Goal: Task Accomplishment & Management: Manage account settings

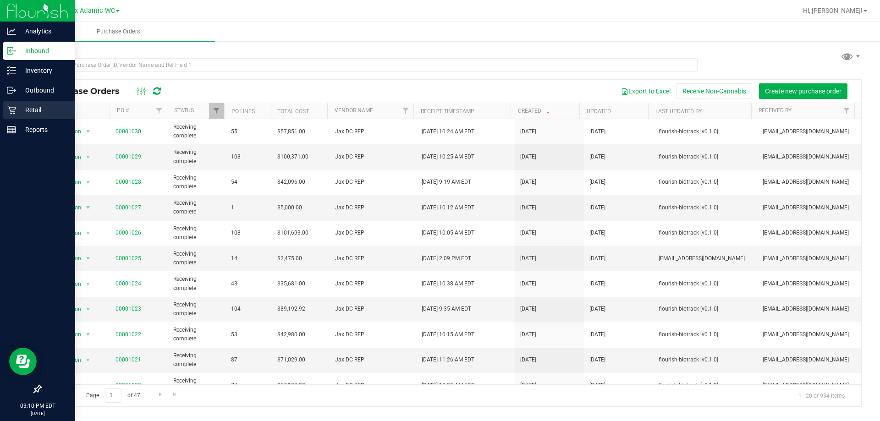
click at [5, 109] on div "Retail" at bounding box center [39, 110] width 72 height 18
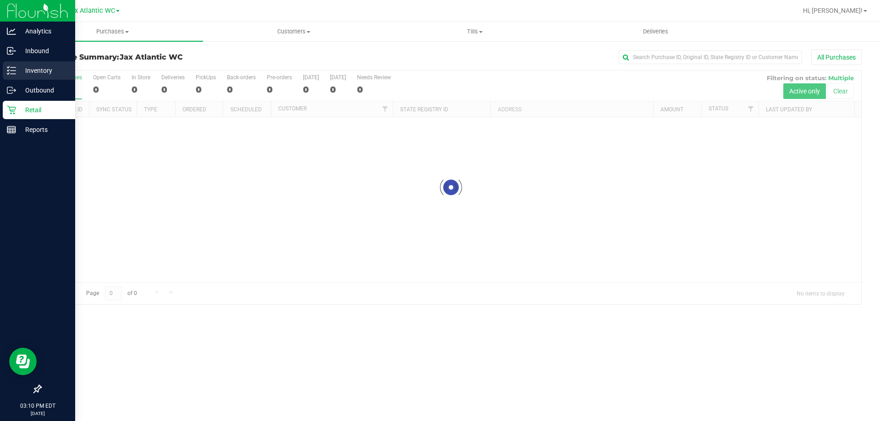
click at [32, 68] on p "Inventory" at bounding box center [43, 70] width 55 height 11
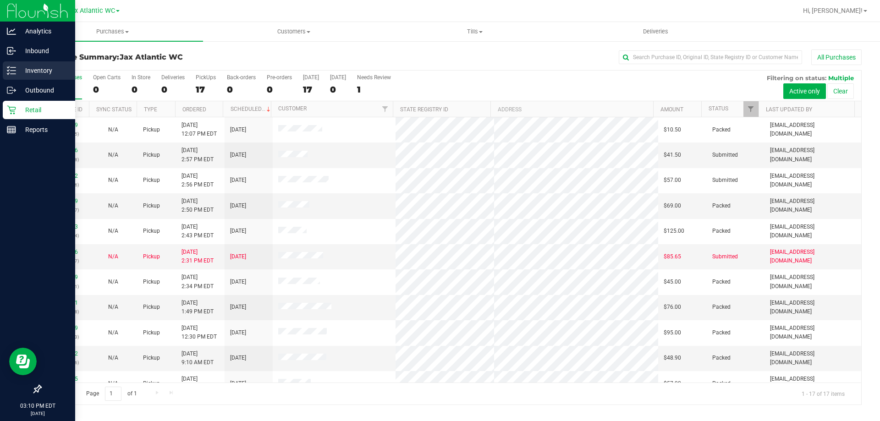
click at [33, 68] on p "Inventory" at bounding box center [43, 70] width 55 height 11
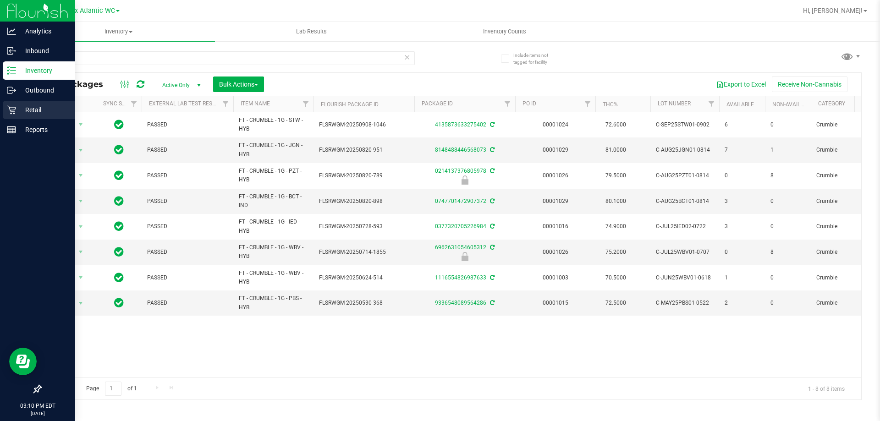
click at [9, 107] on icon at bounding box center [11, 110] width 9 height 9
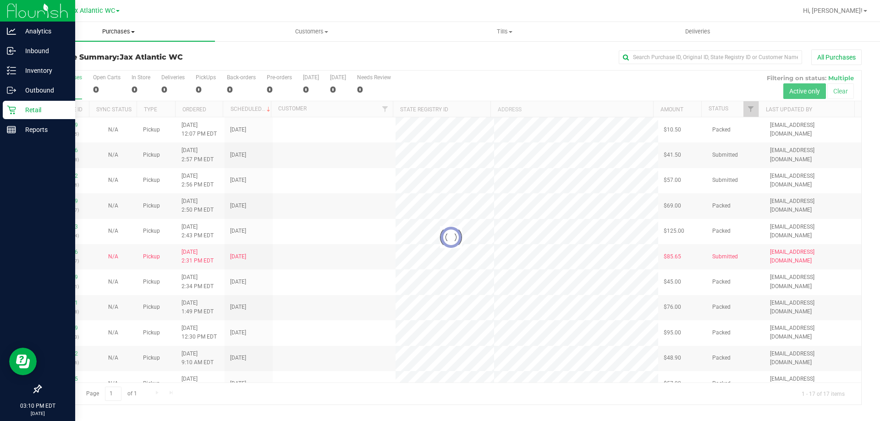
click at [142, 36] on uib-tab-heading "Purchases Summary of purchases Fulfillment All purchases" at bounding box center [118, 31] width 193 height 19
click at [89, 70] on li "Fulfillment" at bounding box center [118, 66] width 193 height 11
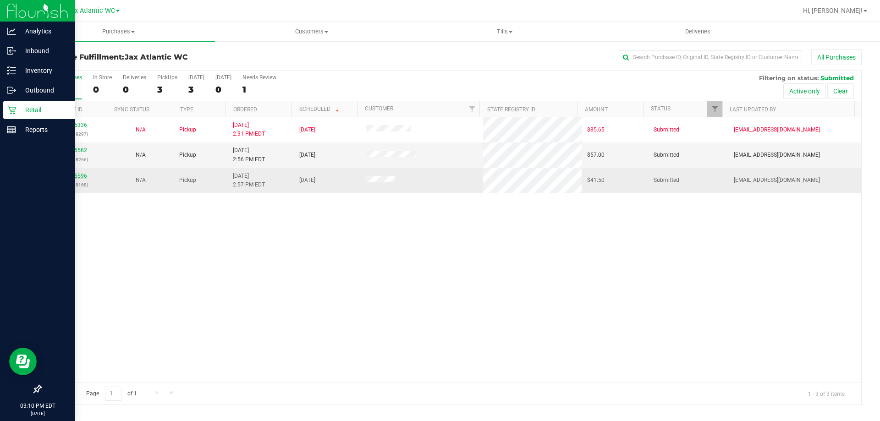
click at [79, 176] on link "12025596" at bounding box center [74, 176] width 26 height 6
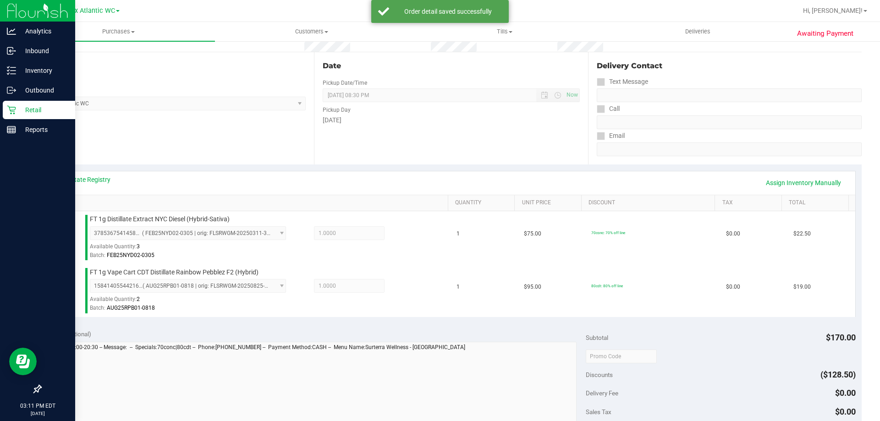
scroll to position [229, 0]
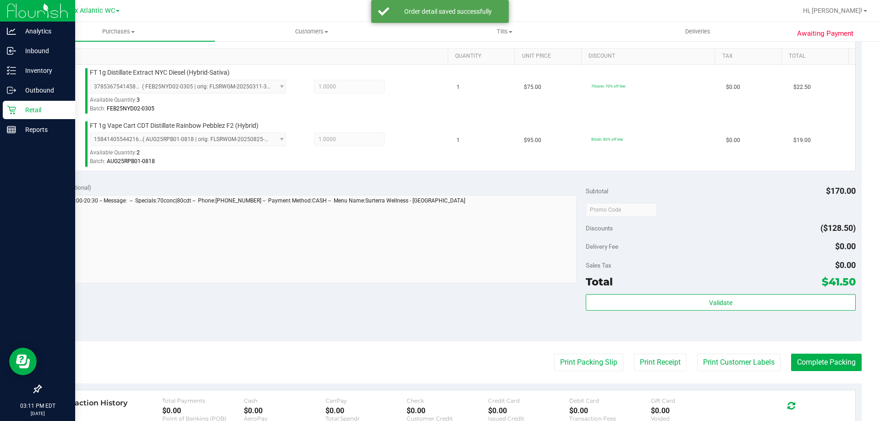
click at [672, 288] on div "Total $41.50" at bounding box center [720, 282] width 269 height 16
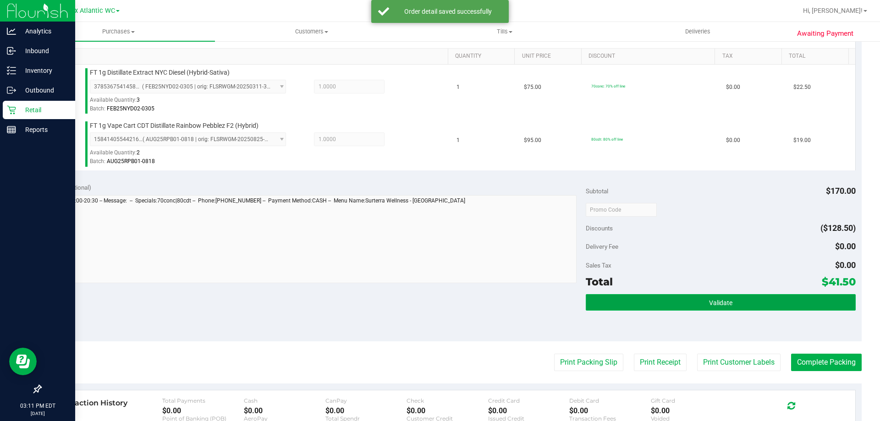
click at [672, 301] on button "Validate" at bounding box center [720, 302] width 269 height 16
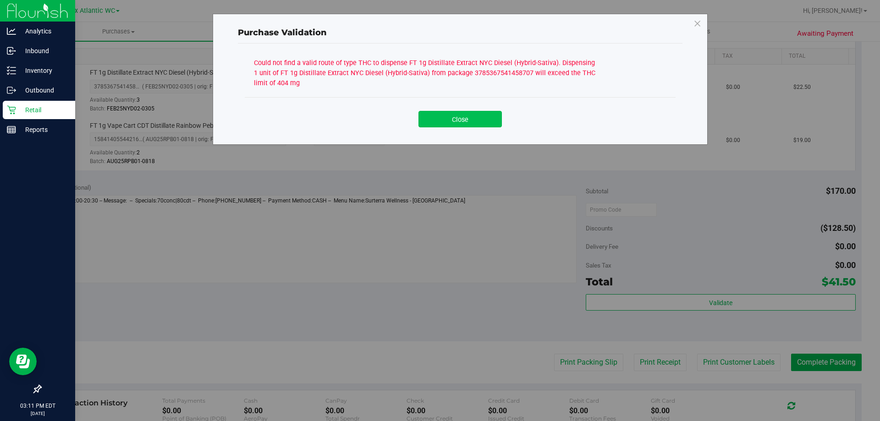
click at [469, 124] on button "Close" at bounding box center [459, 119] width 83 height 16
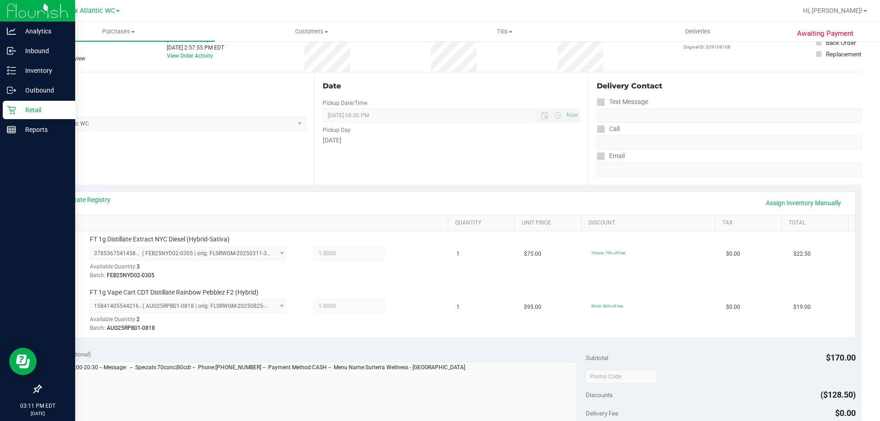
scroll to position [46, 0]
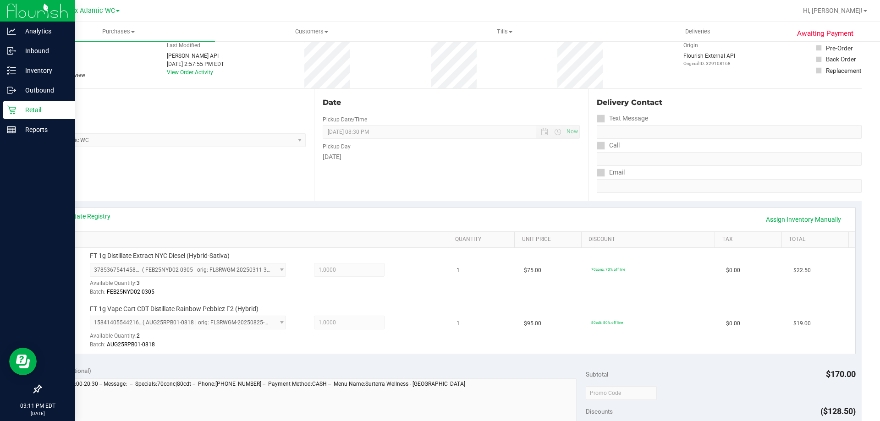
click at [85, 210] on div "View State Registry Assign Inventory Manually" at bounding box center [451, 219] width 808 height 23
click at [87, 220] on link "View State Registry" at bounding box center [82, 216] width 55 height 9
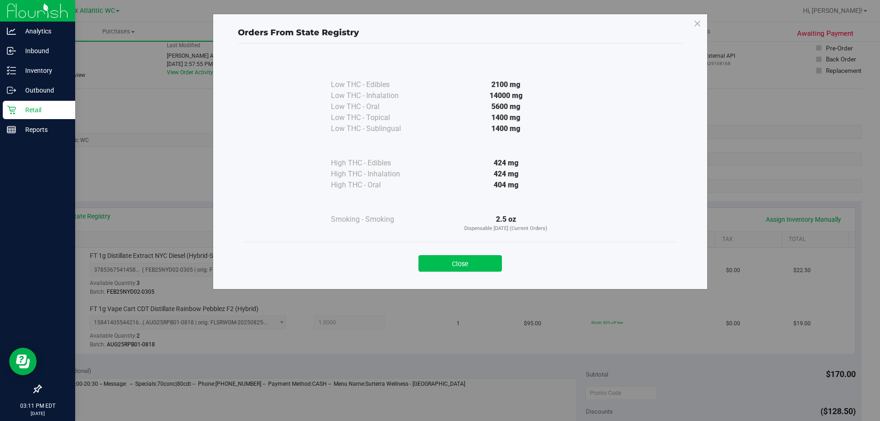
click at [468, 262] on button "Close" at bounding box center [459, 263] width 83 height 16
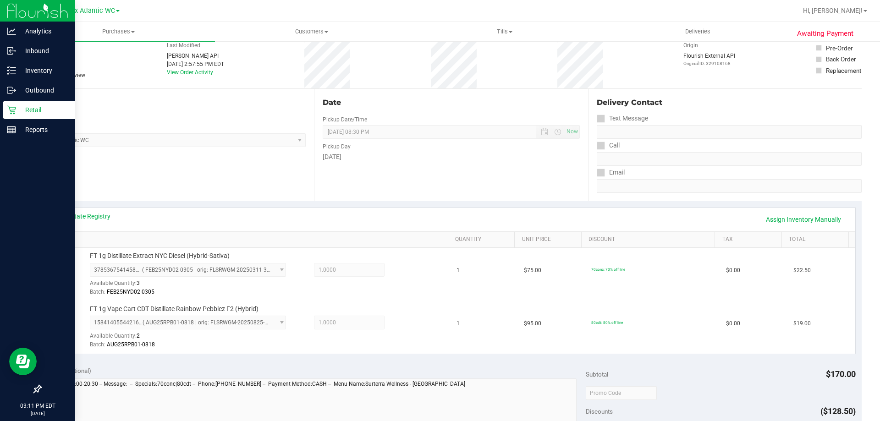
scroll to position [0, 0]
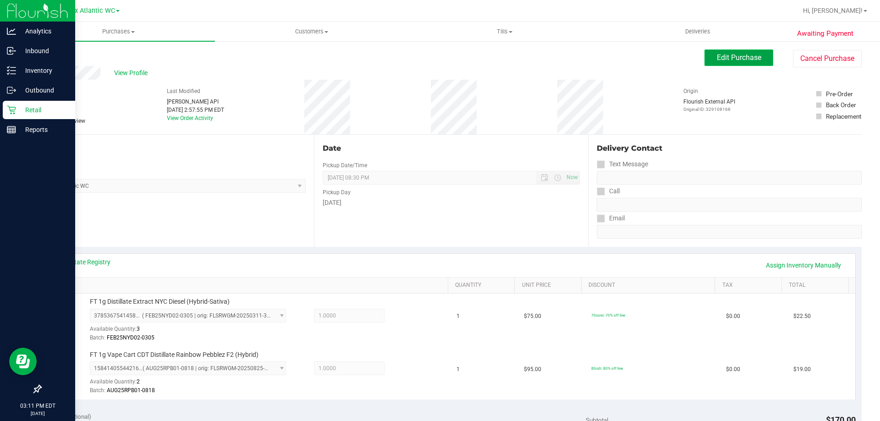
click at [725, 60] on span "Edit Purchase" at bounding box center [739, 57] width 44 height 9
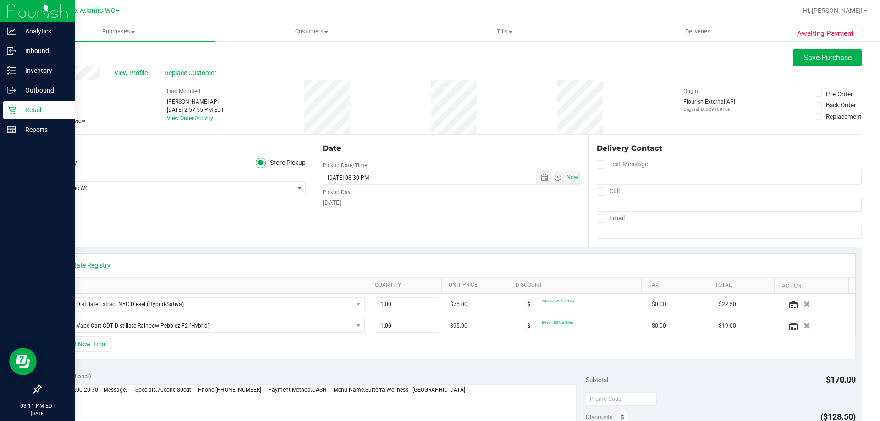
click at [77, 117] on span "Needs review" at bounding box center [69, 121] width 33 height 8
click at [0, 0] on input "Needs review" at bounding box center [0, 0] width 0 height 0
click at [846, 57] on button "Save Purchase" at bounding box center [827, 57] width 69 height 16
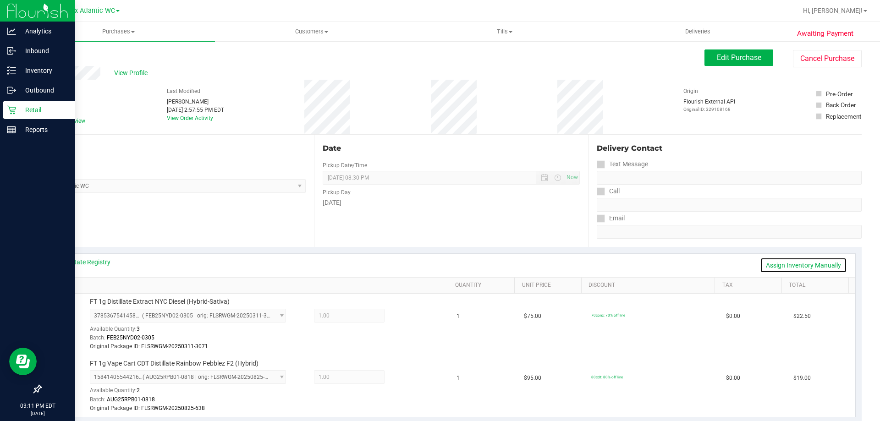
click at [814, 267] on link "Assign Inventory Manually" at bounding box center [803, 266] width 87 height 16
click at [413, 320] on div "3785367541458707 ( FEB25NYD02-0305 | orig: FLSRWGM-20250311-3071 ) 378536754145…" at bounding box center [267, 330] width 354 height 43
click at [404, 319] on div at bounding box center [399, 316] width 29 height 11
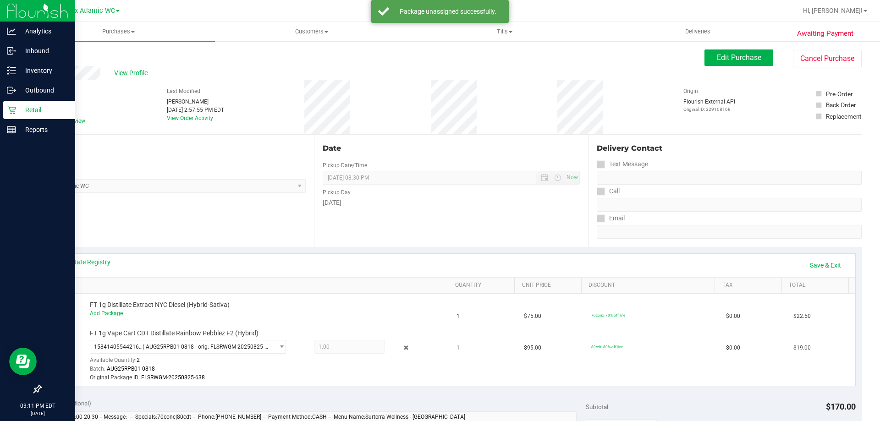
click at [404, 318] on div "Add Package" at bounding box center [267, 313] width 354 height 9
click at [402, 348] on icon at bounding box center [406, 348] width 10 height 11
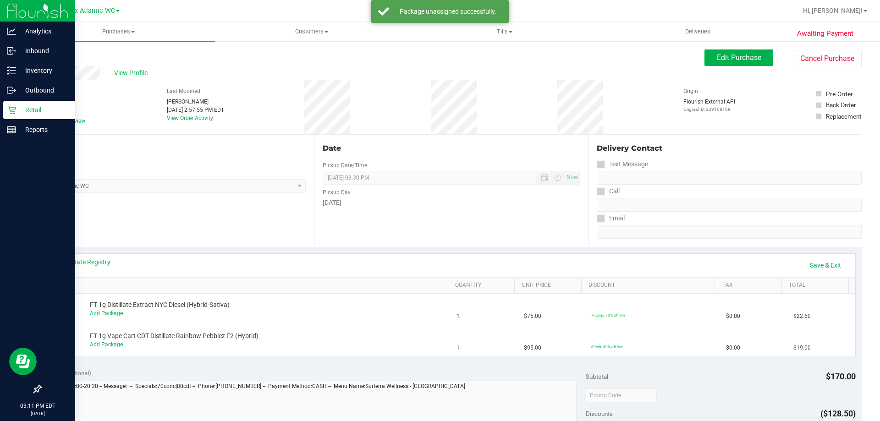
click at [819, 275] on div "View State Registry Save & Exit" at bounding box center [451, 265] width 808 height 23
click at [814, 262] on link "Save & Exit" at bounding box center [825, 266] width 43 height 16
click at [89, 253] on div "View State Registry Assign Inventory Manually SKU Quantity Unit Price Discount …" at bounding box center [450, 304] width 821 height 115
click at [90, 268] on div "View State Registry Assign Inventory Manually" at bounding box center [451, 266] width 792 height 16
click at [90, 264] on link "View State Registry" at bounding box center [82, 262] width 55 height 9
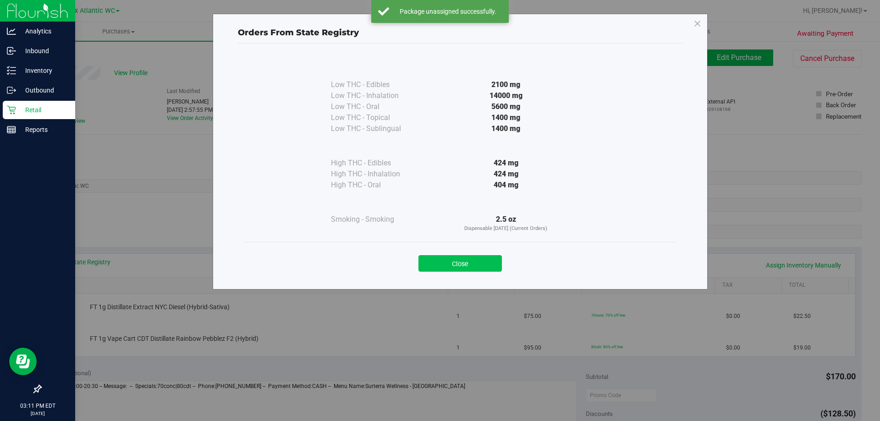
click at [470, 264] on button "Close" at bounding box center [459, 263] width 83 height 16
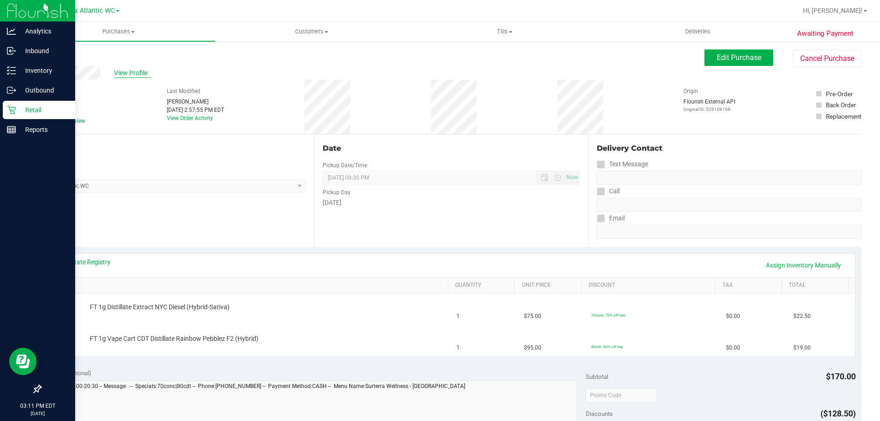
click at [125, 74] on span "View Profile" at bounding box center [132, 73] width 37 height 10
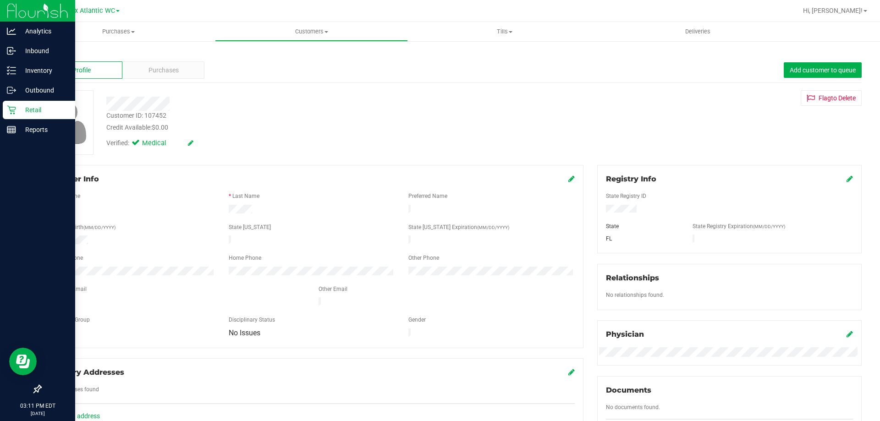
click at [151, 117] on div "Customer ID: 107452" at bounding box center [136, 116] width 60 height 10
click at [152, 117] on div "Customer ID: 107452" at bounding box center [136, 116] width 60 height 10
copy div "107452"
click at [427, 390] on div "Delivery Addresses No addresses found Add an address" at bounding box center [311, 395] width 543 height 74
click at [178, 76] on div "Purchases" at bounding box center [163, 69] width 82 height 17
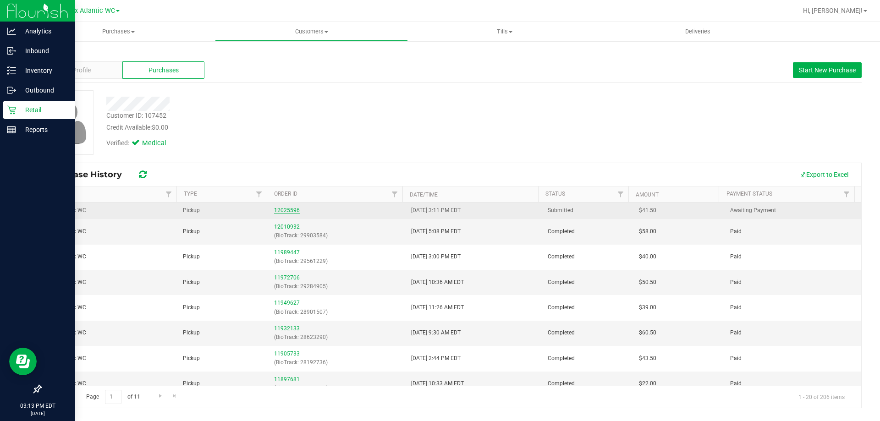
click at [287, 209] on link "12025596" at bounding box center [287, 210] width 26 height 6
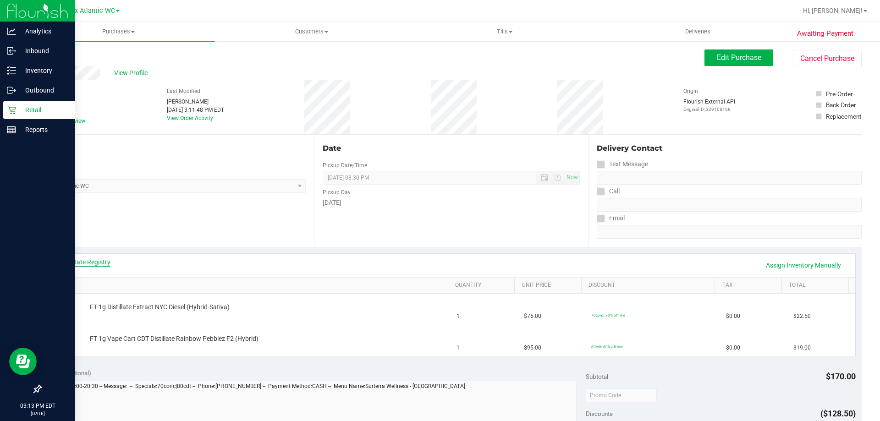
click at [109, 263] on link "View State Registry" at bounding box center [82, 262] width 55 height 9
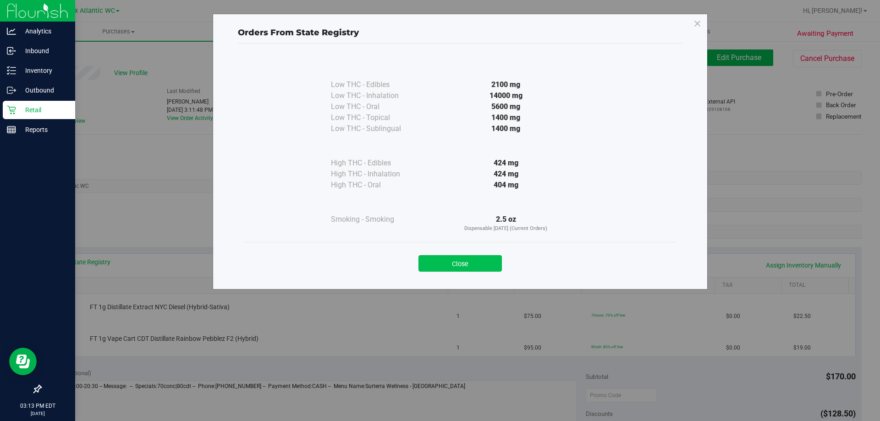
click at [476, 264] on button "Close" at bounding box center [459, 263] width 83 height 16
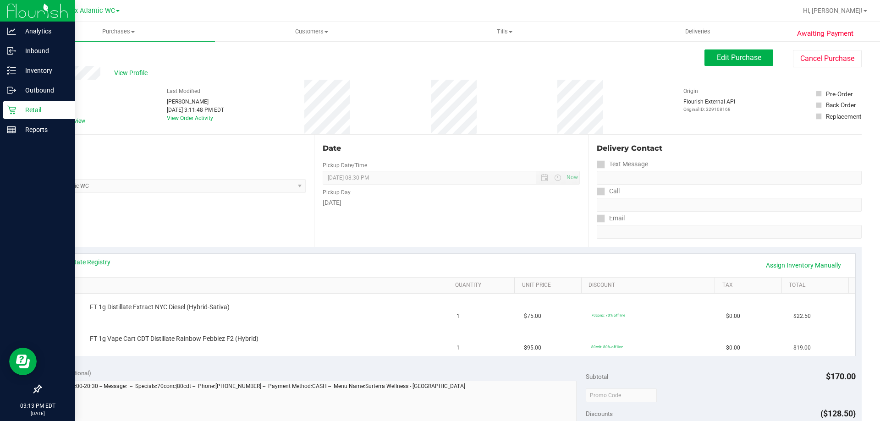
click at [88, 267] on div "View State Registry Assign Inventory Manually" at bounding box center [451, 266] width 792 height 16
click at [88, 262] on link "View State Registry" at bounding box center [82, 262] width 55 height 9
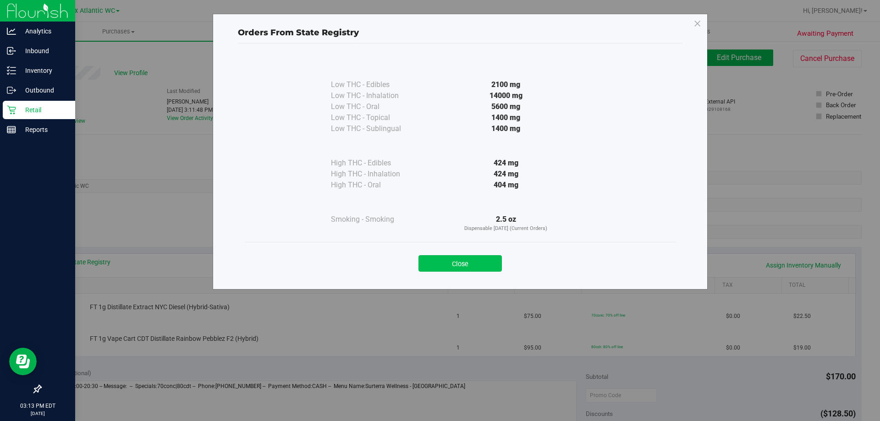
click at [437, 273] on div "Close" at bounding box center [460, 260] width 431 height 37
click at [441, 265] on button "Close" at bounding box center [459, 263] width 83 height 16
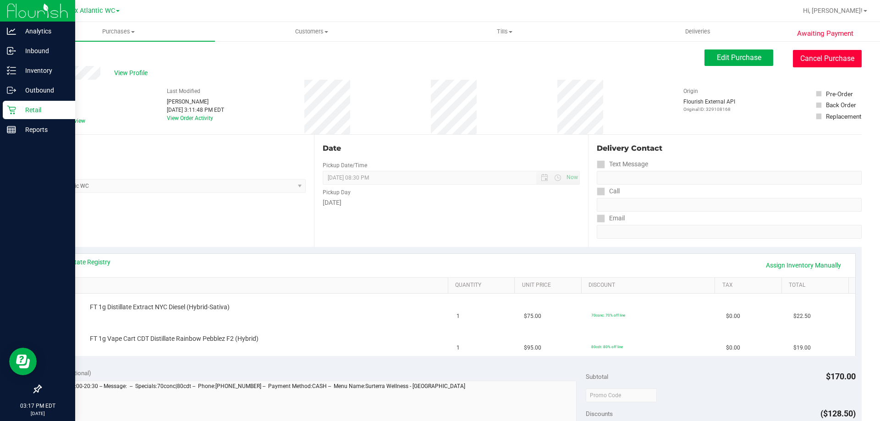
click at [793, 66] on button "Cancel Purchase" at bounding box center [827, 58] width 69 height 17
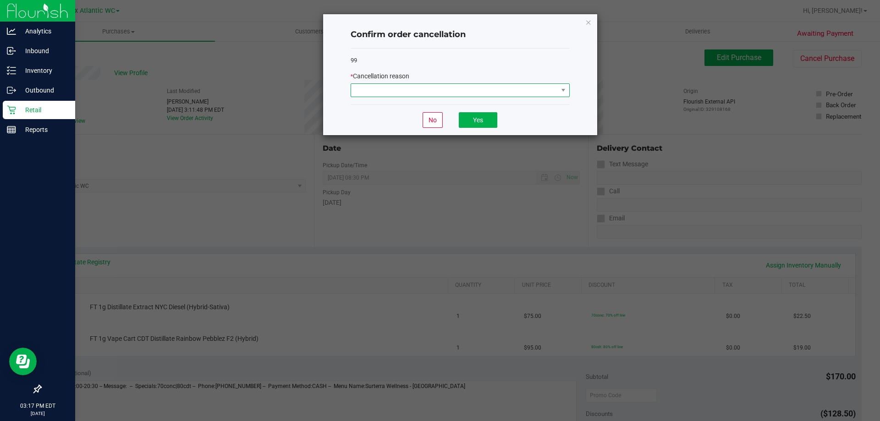
click at [482, 83] on span at bounding box center [460, 90] width 219 height 14
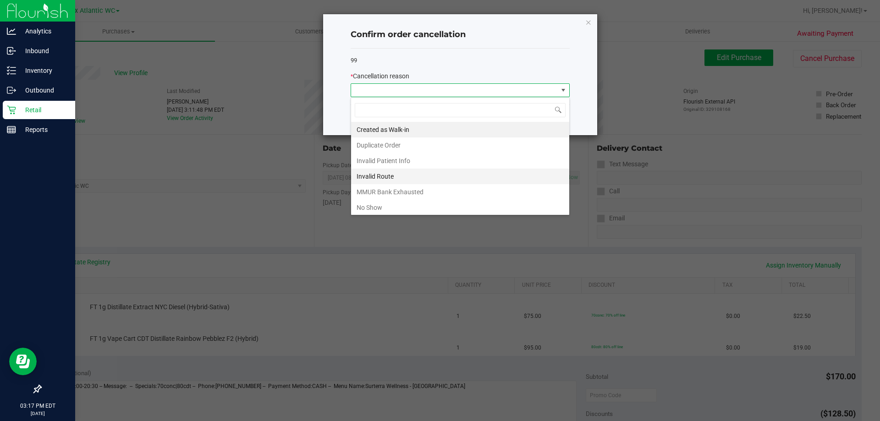
scroll to position [14, 219]
click at [405, 205] on li "No Show" at bounding box center [460, 208] width 218 height 16
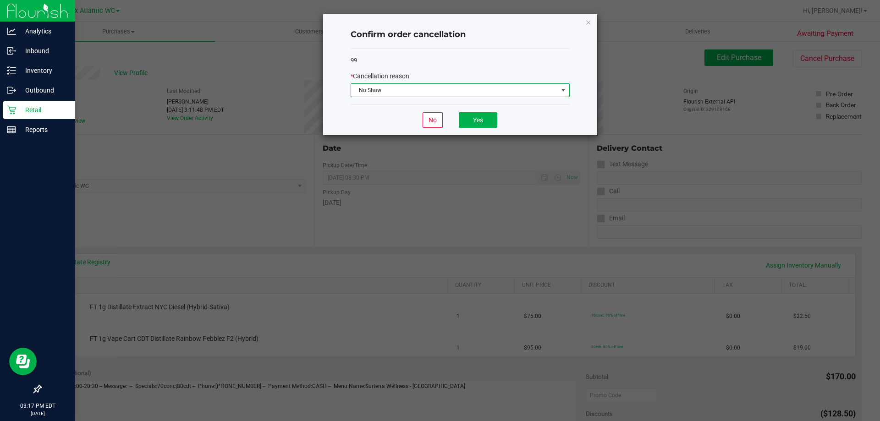
click at [456, 93] on span "No Show" at bounding box center [454, 90] width 207 height 13
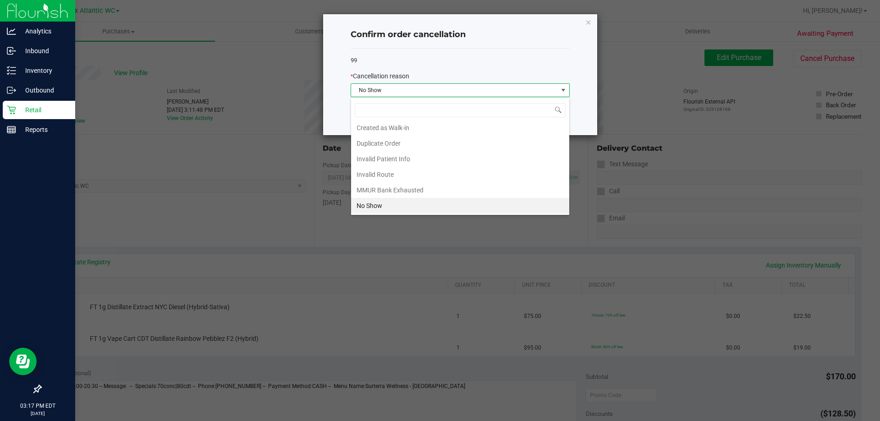
scroll to position [49, 0]
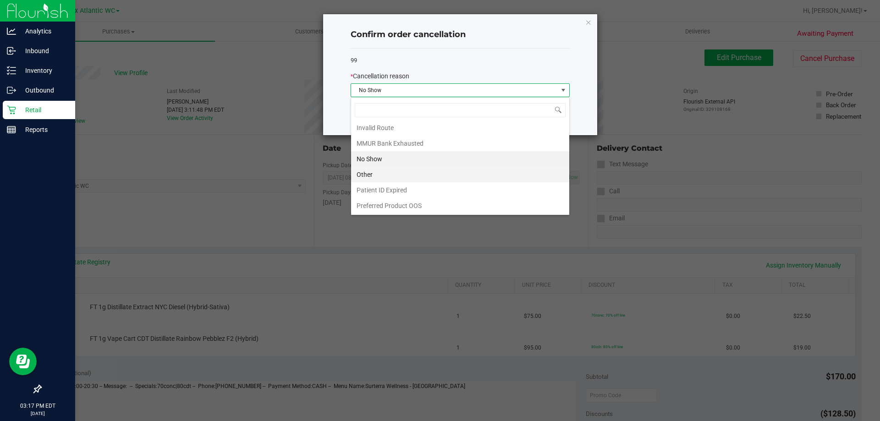
click at [397, 178] on li "Other" at bounding box center [460, 175] width 218 height 16
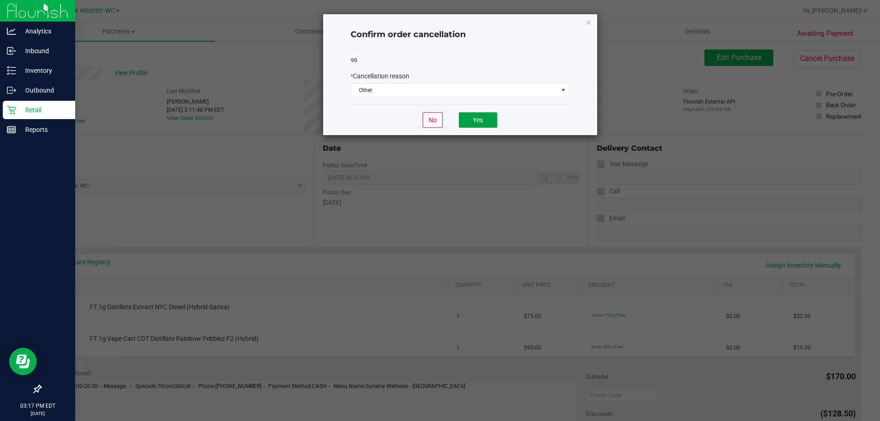
click at [494, 123] on button "Yes" at bounding box center [478, 120] width 38 height 16
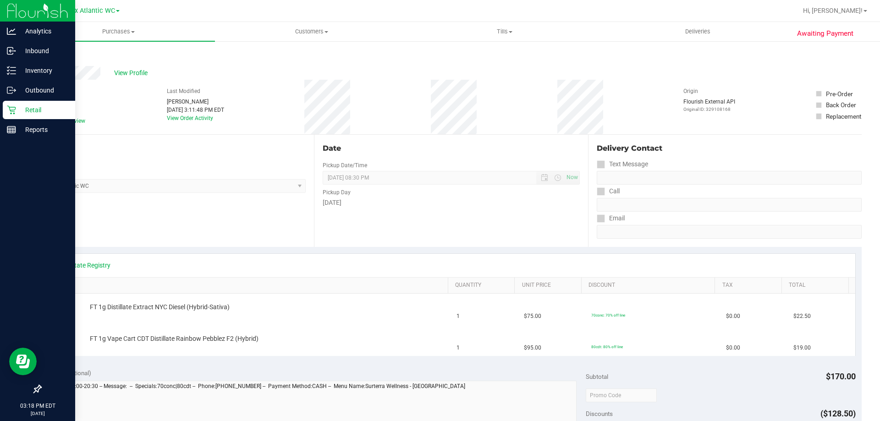
click at [15, 108] on icon at bounding box center [11, 109] width 9 height 9
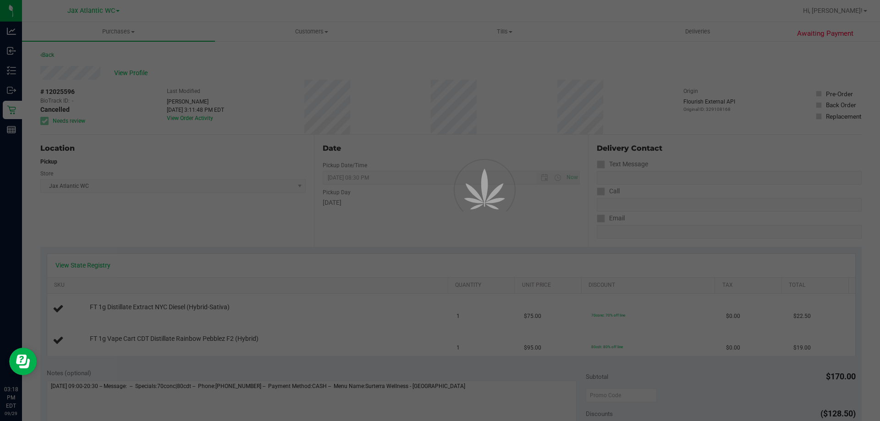
click at [125, 28] on div at bounding box center [440, 210] width 880 height 421
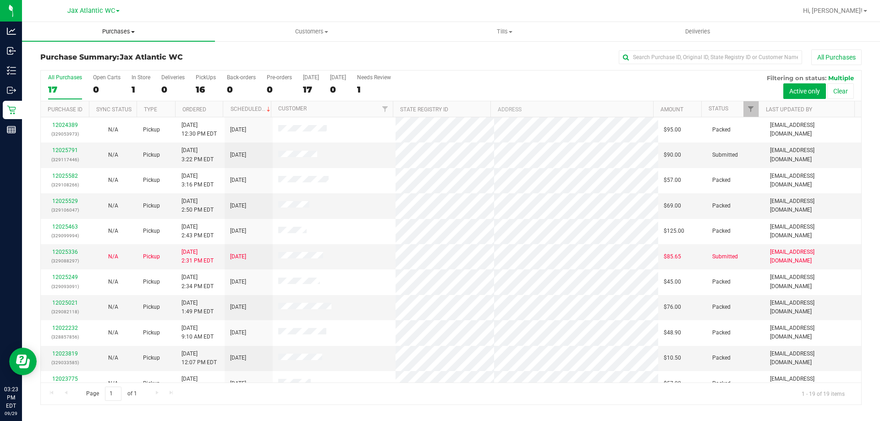
click at [118, 30] on span "Purchases" at bounding box center [118, 31] width 193 height 8
click at [78, 69] on li "Fulfillment" at bounding box center [118, 66] width 193 height 11
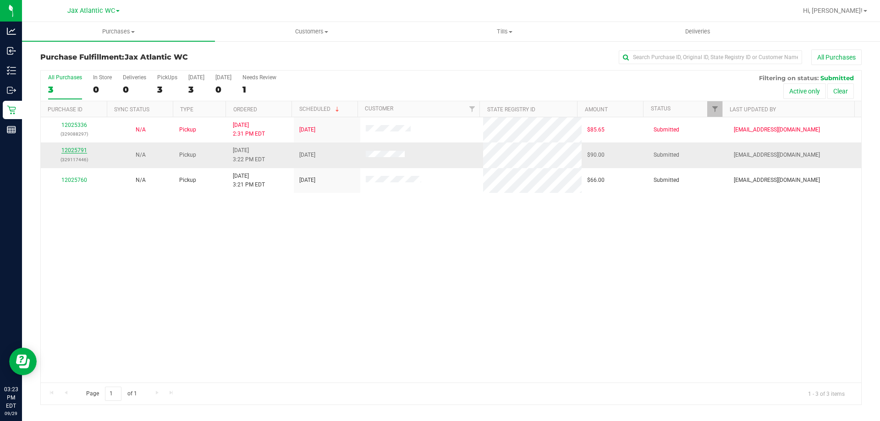
click at [66, 150] on link "12025791" at bounding box center [74, 150] width 26 height 6
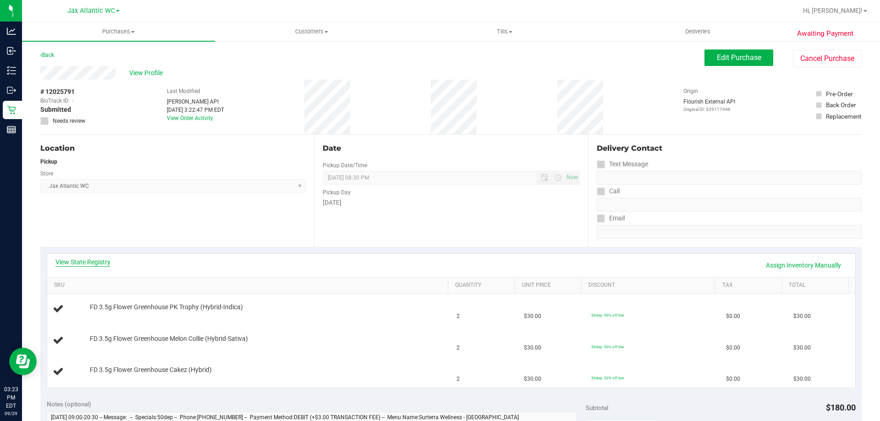
click at [100, 259] on link "View State Registry" at bounding box center [82, 262] width 55 height 9
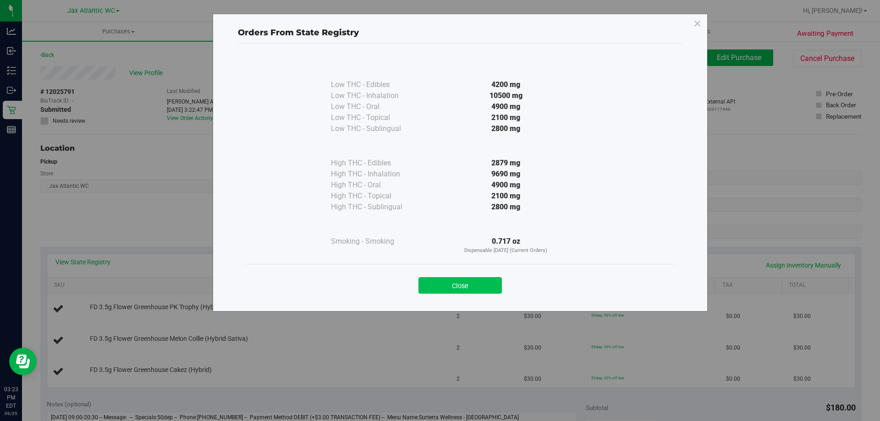
click at [470, 284] on button "Close" at bounding box center [459, 285] width 83 height 16
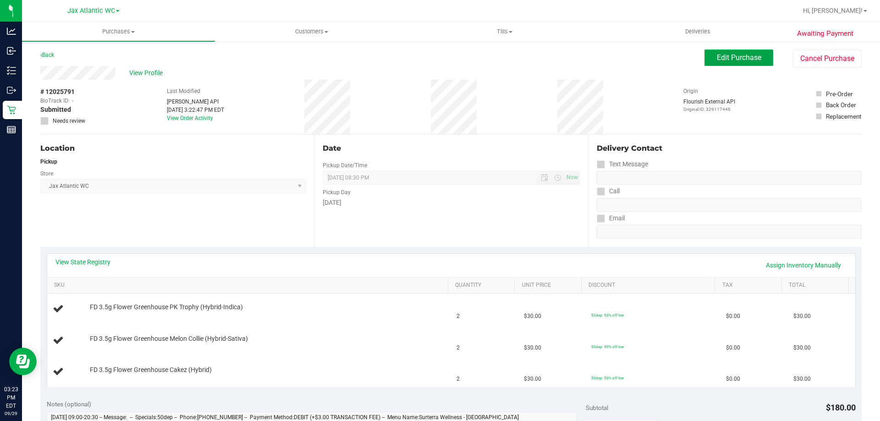
click at [717, 56] on span "Edit Purchase" at bounding box center [739, 57] width 44 height 9
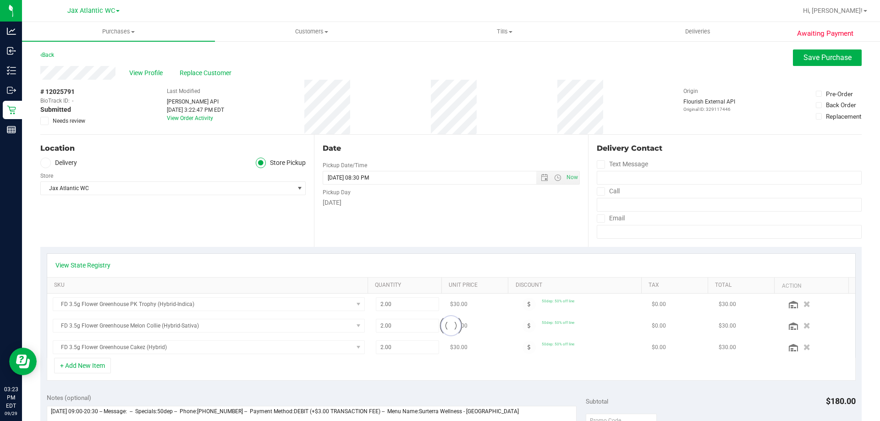
click at [69, 121] on span "Needs review" at bounding box center [69, 121] width 33 height 8
click at [0, 0] on input "Needs review" at bounding box center [0, 0] width 0 height 0
click at [805, 56] on span "Save Purchase" at bounding box center [827, 57] width 48 height 9
click at [147, 68] on span "View Profile" at bounding box center [147, 73] width 37 height 10
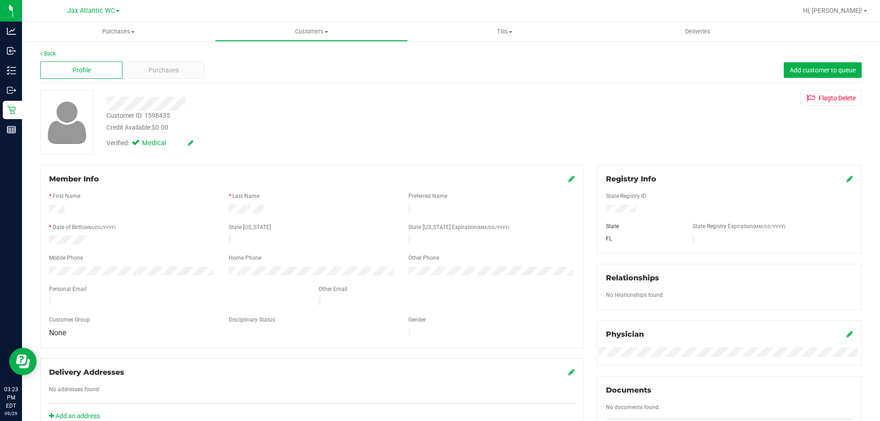
click at [162, 117] on div "Customer ID: 1598435" at bounding box center [138, 116] width 64 height 10
copy div "1598435"
click at [458, 385] on div "No addresses found" at bounding box center [311, 390] width 539 height 11
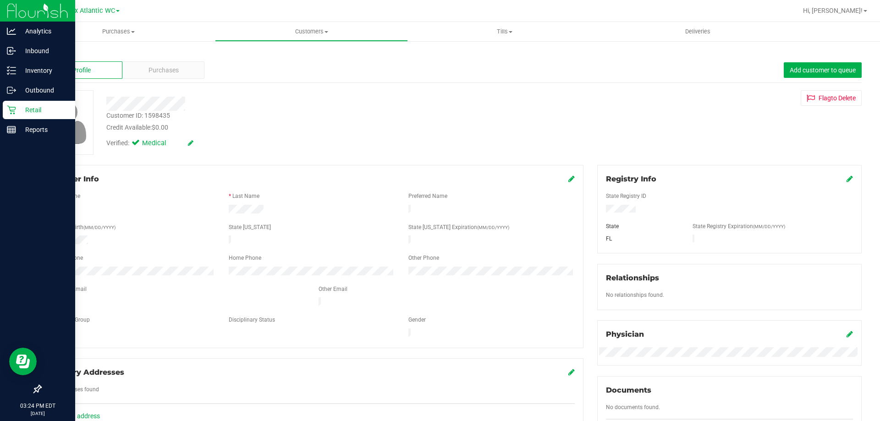
click at [11, 110] on icon at bounding box center [11, 110] width 9 height 9
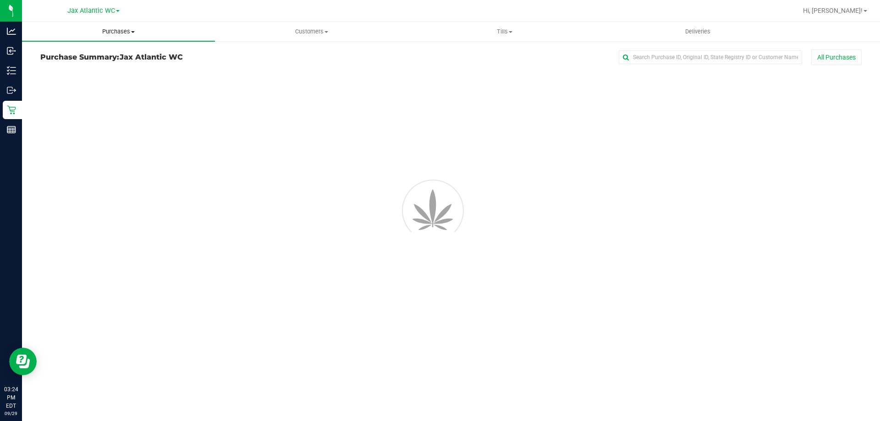
click at [123, 27] on uib-tab-heading "Purchases Summary of purchases Fulfillment All purchases" at bounding box center [118, 31] width 193 height 19
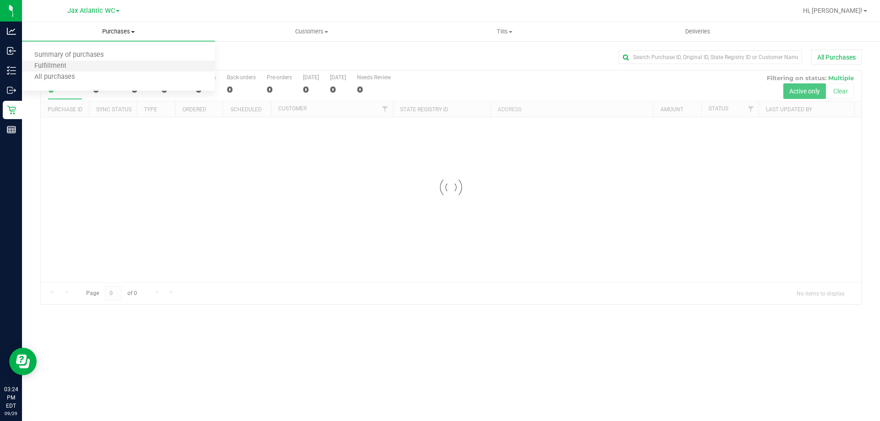
click at [83, 64] on li "Fulfillment" at bounding box center [118, 66] width 193 height 11
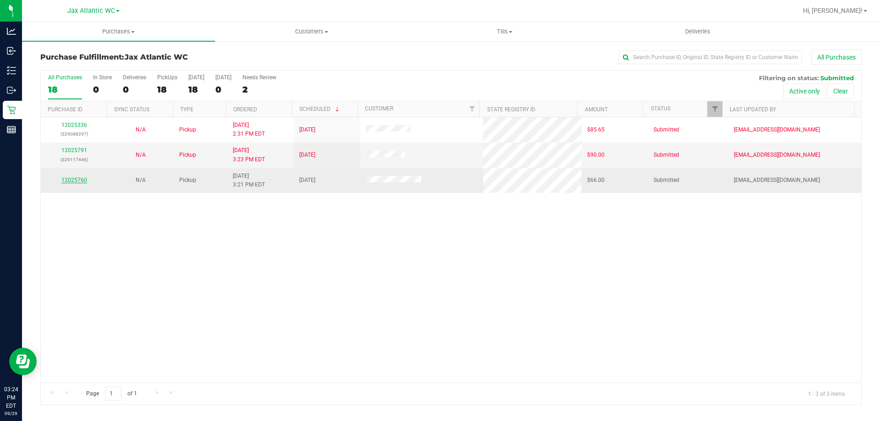
click at [78, 177] on link "12025760" at bounding box center [74, 180] width 26 height 6
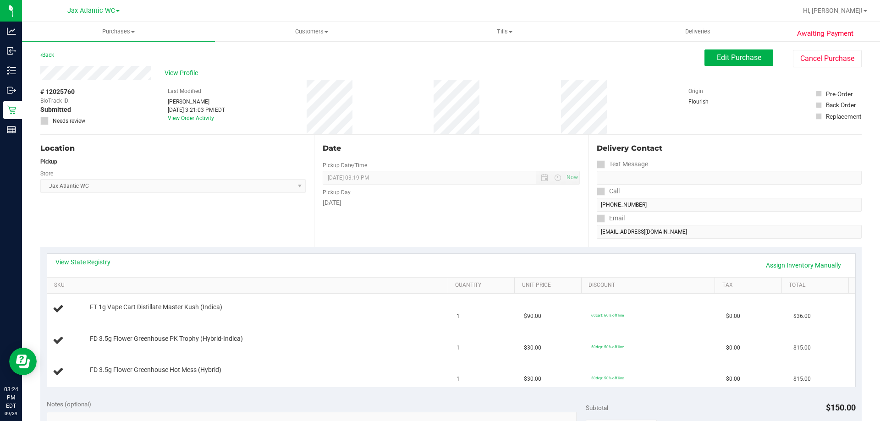
click at [99, 251] on div "View State Registry Assign Inventory Manually SKU Quantity Unit Price Discount …" at bounding box center [450, 320] width 821 height 146
click at [87, 260] on link "View State Registry" at bounding box center [82, 262] width 55 height 9
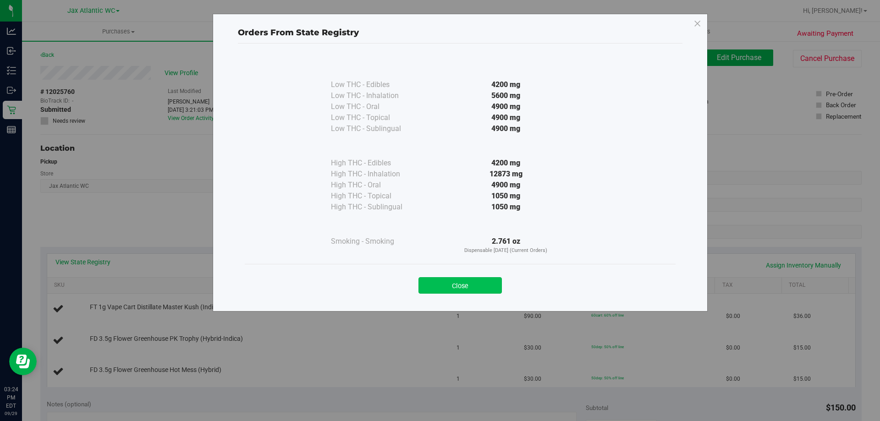
click at [478, 286] on button "Close" at bounding box center [459, 285] width 83 height 16
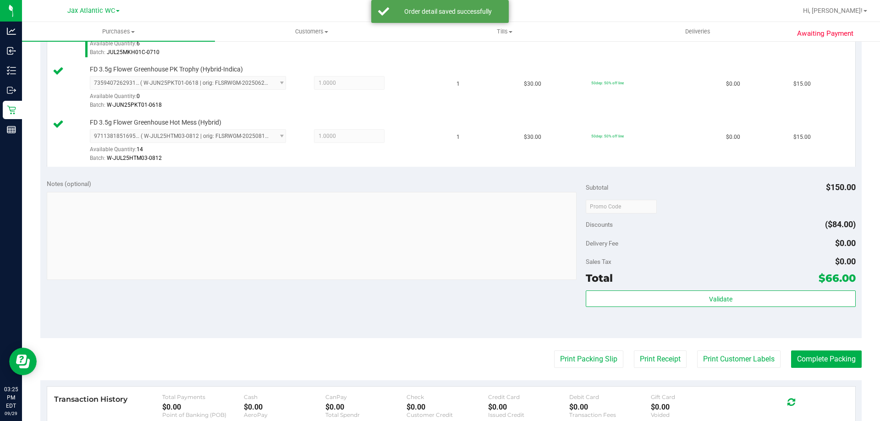
scroll to position [321, 0]
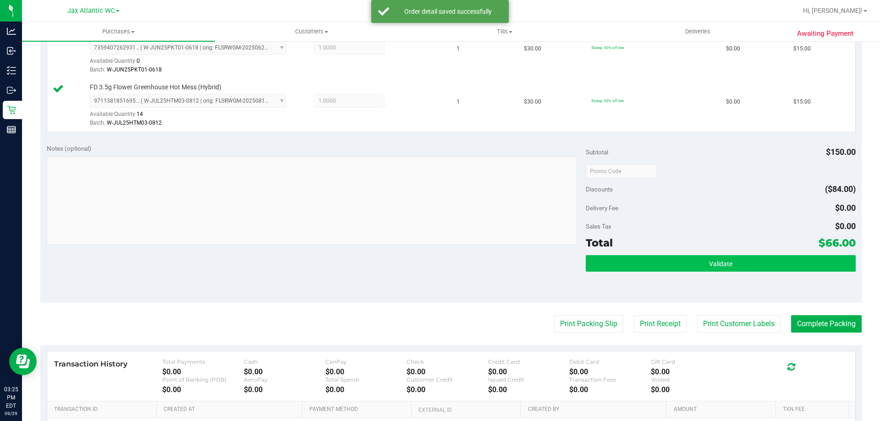
click at [665, 254] on div "Subtotal $150.00 Discounts ($84.00) Delivery Fee $0.00 Sales Tax $0.00 Total $6…" at bounding box center [720, 220] width 269 height 153
click at [665, 262] on button "Validate" at bounding box center [720, 263] width 269 height 16
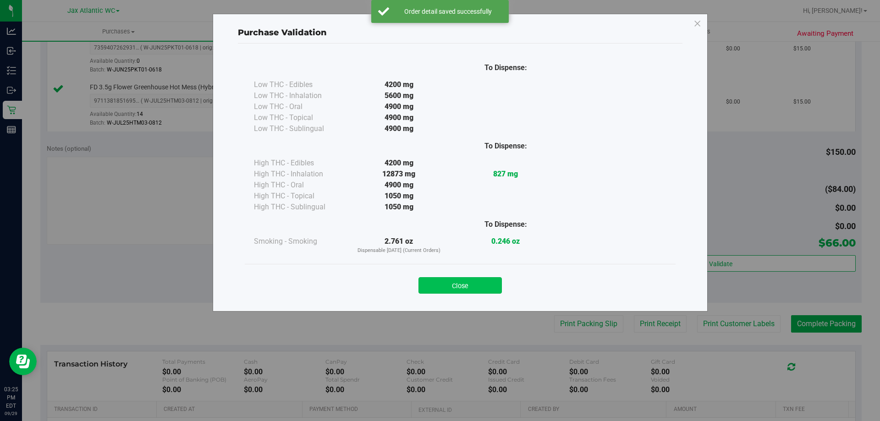
click at [436, 286] on button "Close" at bounding box center [459, 285] width 83 height 16
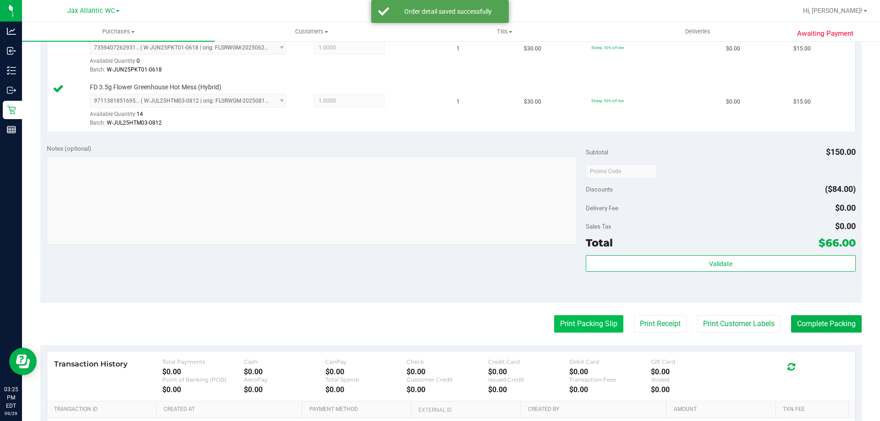
click at [585, 317] on button "Print Packing Slip" at bounding box center [588, 323] width 69 height 17
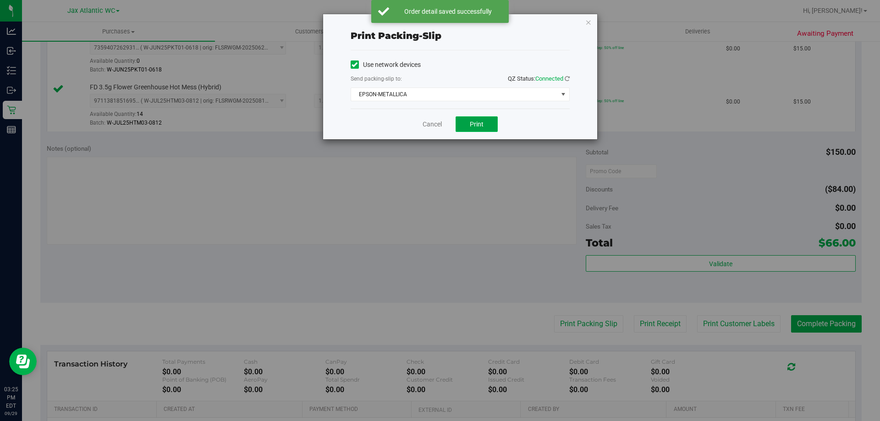
click at [484, 116] on button "Print" at bounding box center [477, 124] width 42 height 16
click at [442, 127] on div "Cancel Print" at bounding box center [460, 124] width 219 height 31
click at [439, 126] on link "Cancel" at bounding box center [432, 125] width 19 height 10
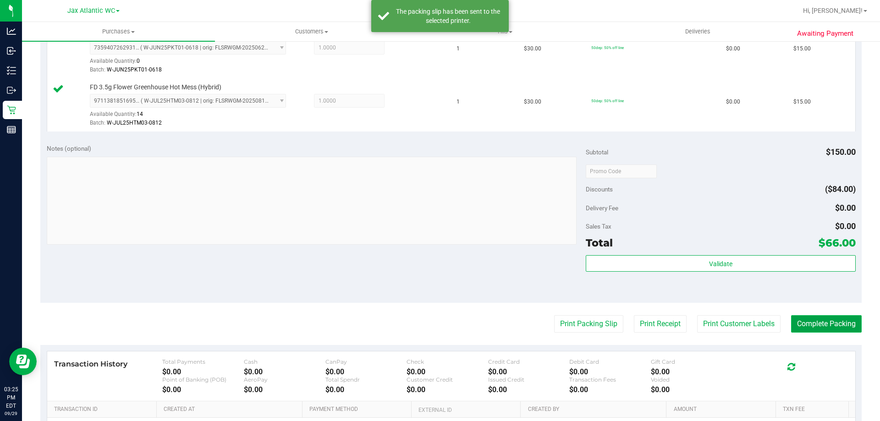
click at [791, 317] on button "Complete Packing" at bounding box center [826, 323] width 71 height 17
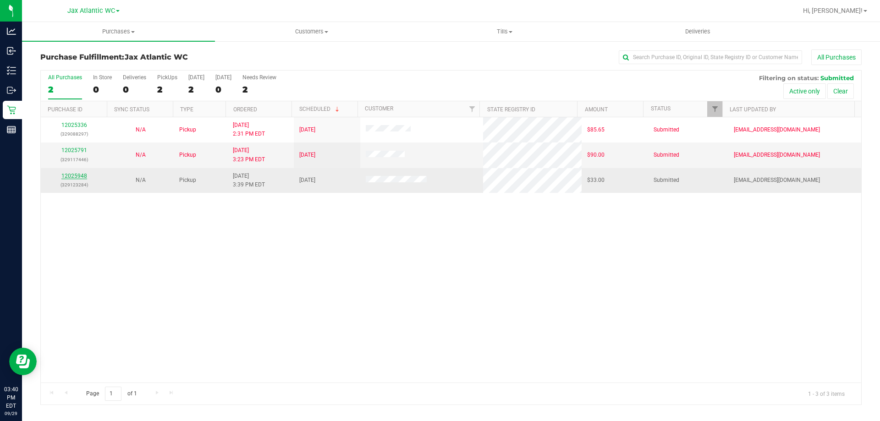
click at [79, 176] on link "12025948" at bounding box center [74, 176] width 26 height 6
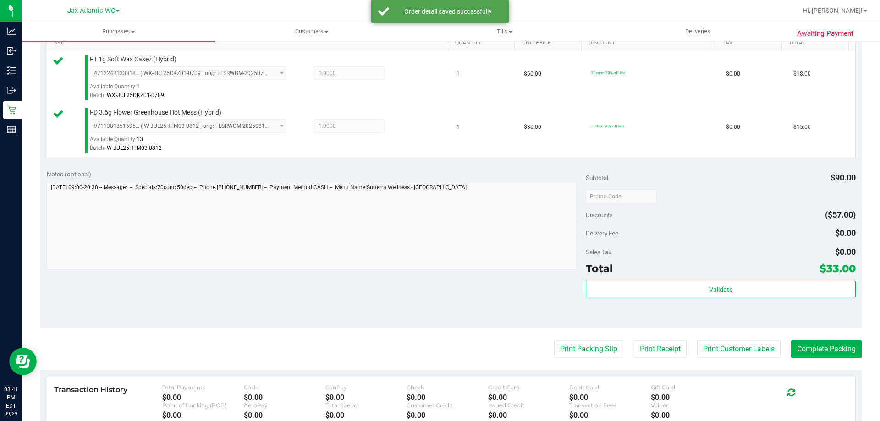
scroll to position [275, 0]
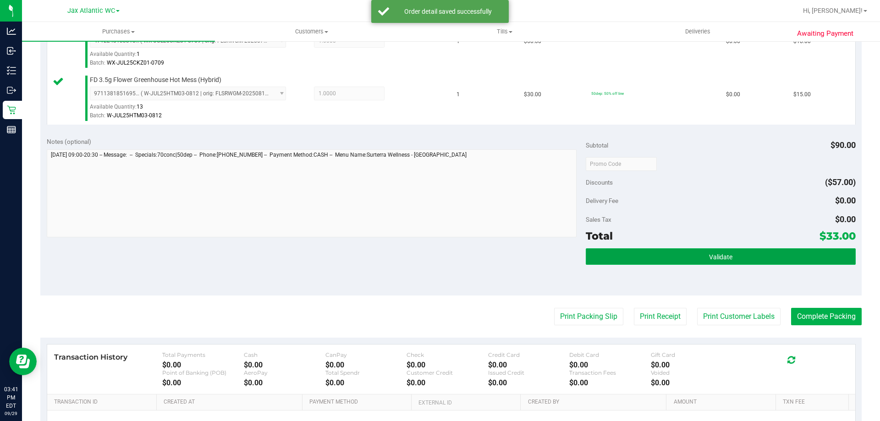
click at [603, 259] on button "Validate" at bounding box center [720, 256] width 269 height 16
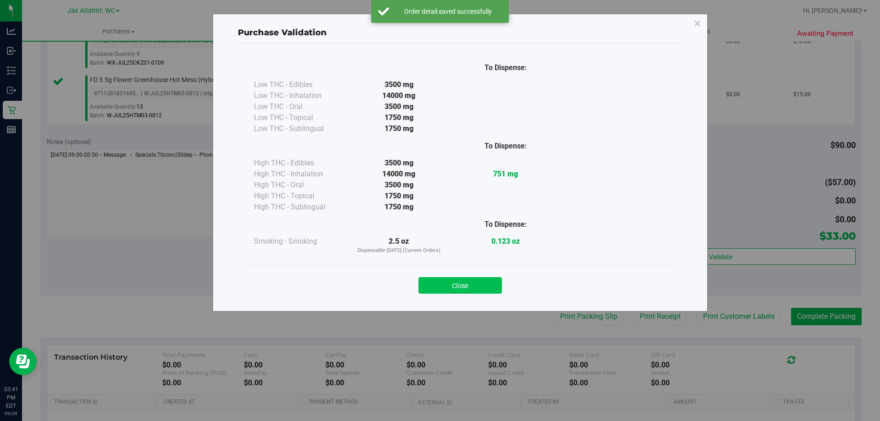
click at [460, 280] on button "Close" at bounding box center [459, 285] width 83 height 16
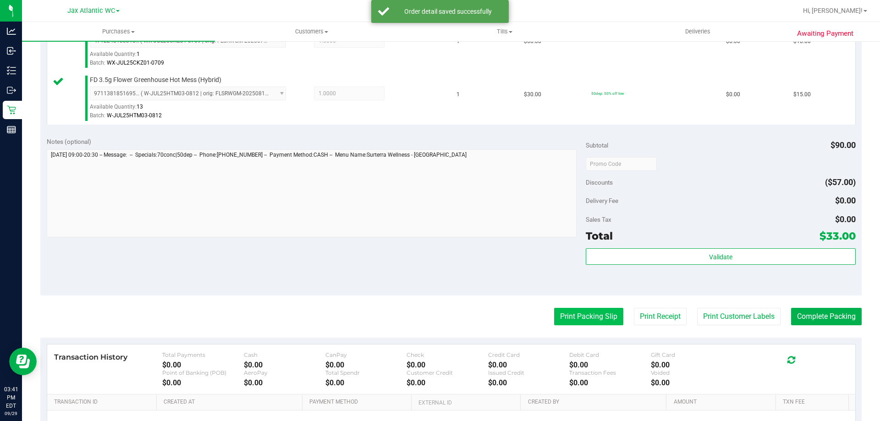
click at [568, 311] on button "Print Packing Slip" at bounding box center [588, 316] width 69 height 17
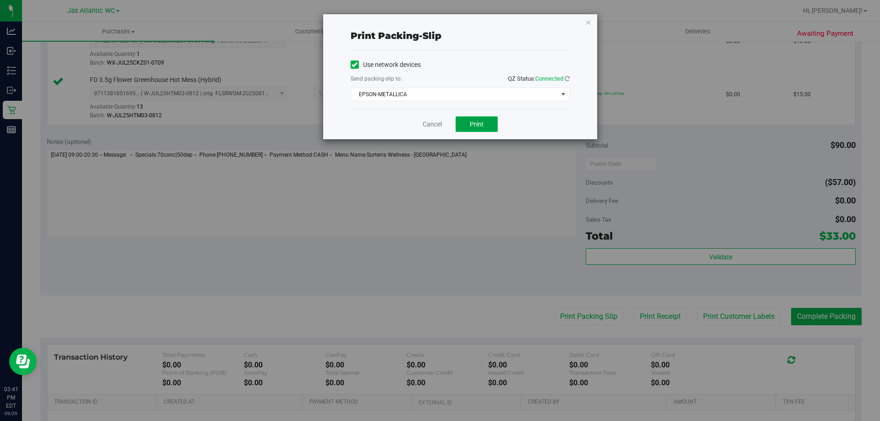
click at [471, 124] on span "Print" at bounding box center [477, 124] width 14 height 7
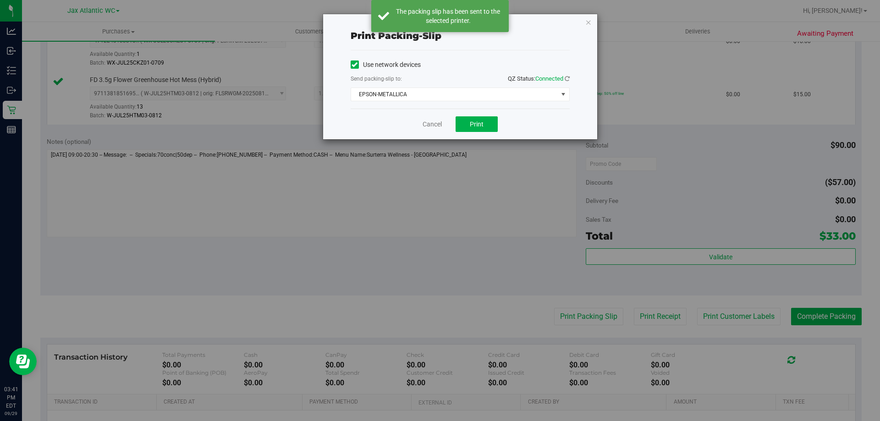
click at [592, 22] on div "Print packing-slip Use network devices Send packing-slip to: QZ Status: Connect…" at bounding box center [460, 76] width 274 height 125
click at [588, 22] on icon "button" at bounding box center [588, 21] width 6 height 11
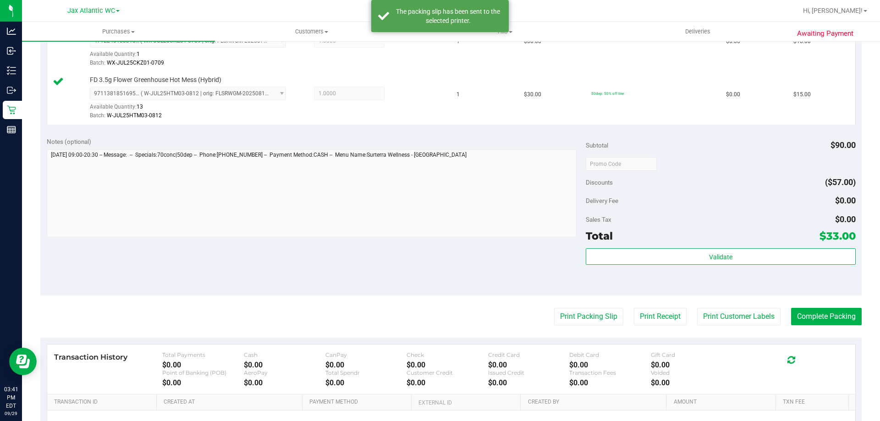
click at [809, 308] on purchase-details "Back Edit Purchase Cancel Purchase View Profile # 12025948 BioTrack ID: - Submi…" at bounding box center [450, 142] width 821 height 735
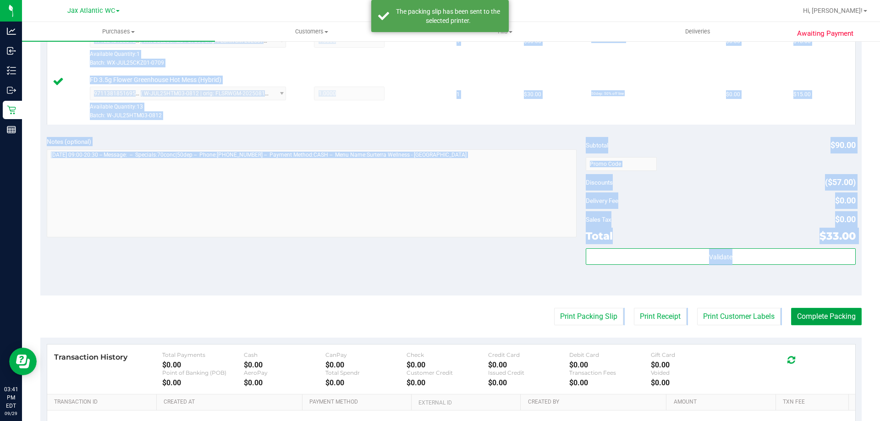
click at [806, 315] on button "Complete Packing" at bounding box center [826, 316] width 71 height 17
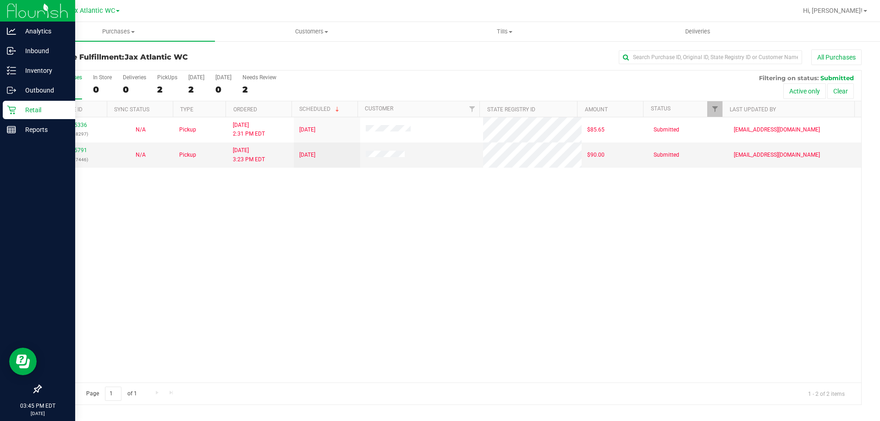
click at [16, 112] on p "Retail" at bounding box center [43, 109] width 55 height 11
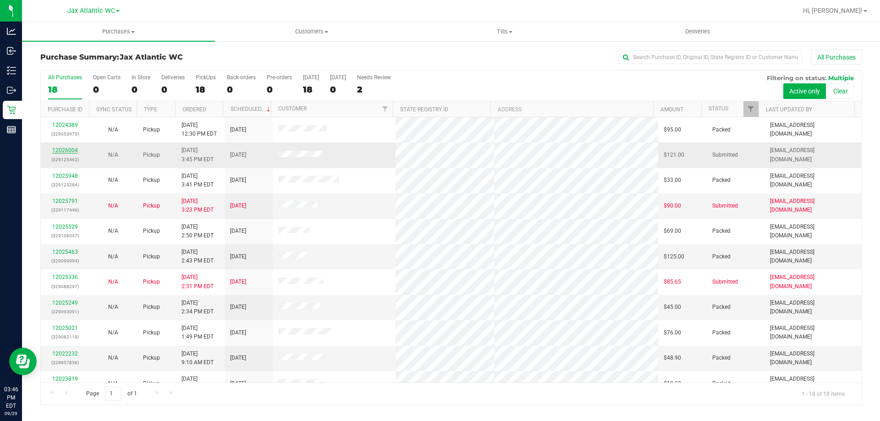
click at [74, 151] on link "12026004" at bounding box center [65, 150] width 26 height 6
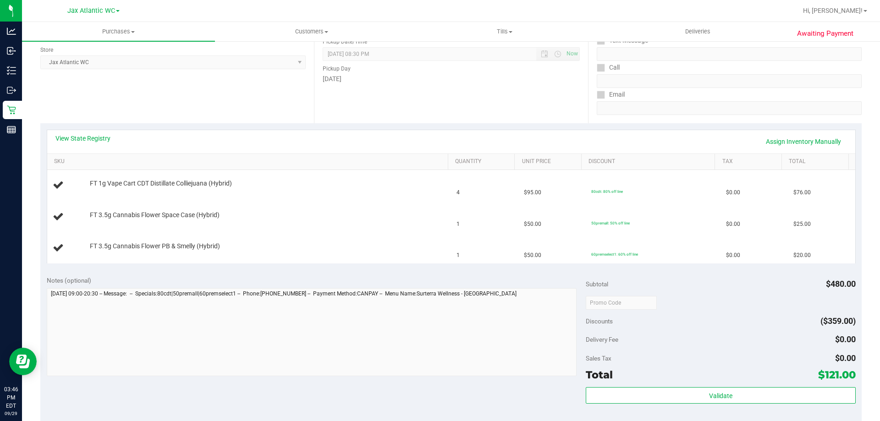
scroll to position [137, 0]
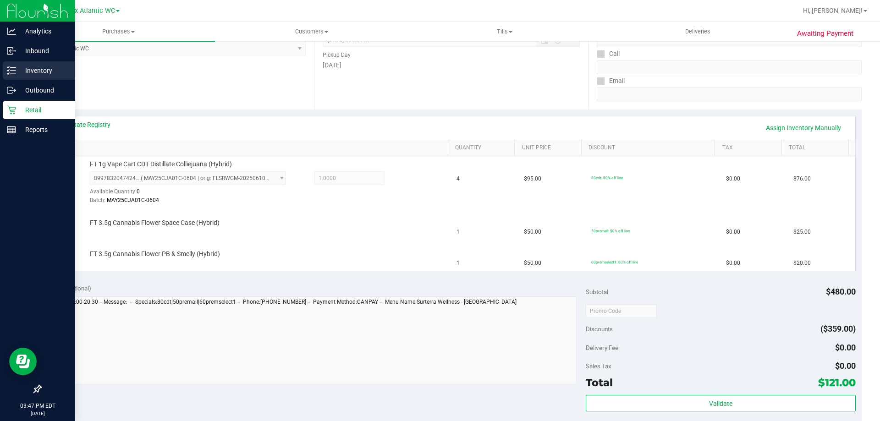
click at [15, 74] on icon at bounding box center [11, 70] width 9 height 9
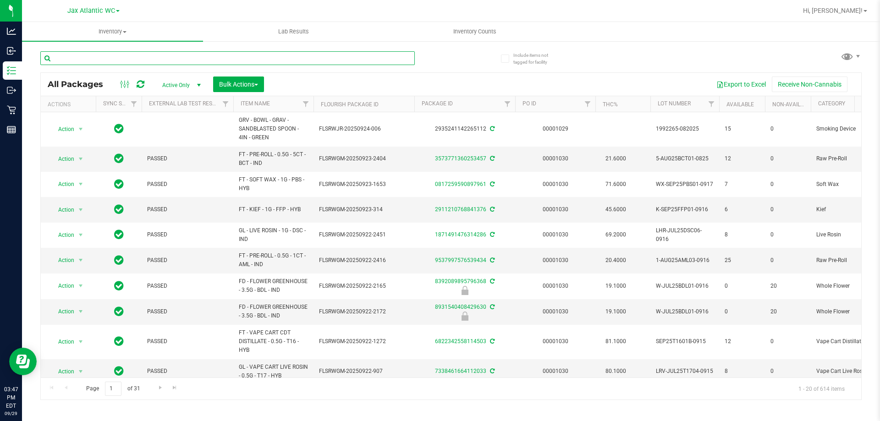
click at [137, 57] on input "text" at bounding box center [227, 58] width 374 height 14
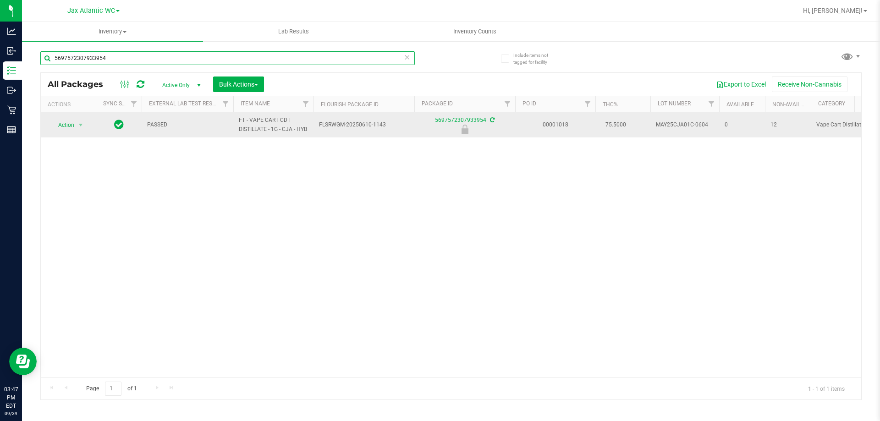
type input "5697572307933954"
click at [75, 121] on span "select" at bounding box center [80, 125] width 11 height 13
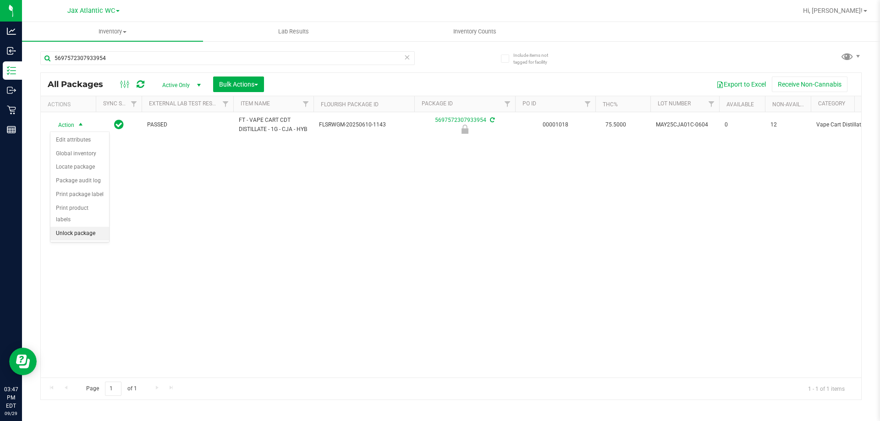
click at [64, 227] on li "Unlock package" at bounding box center [79, 234] width 59 height 14
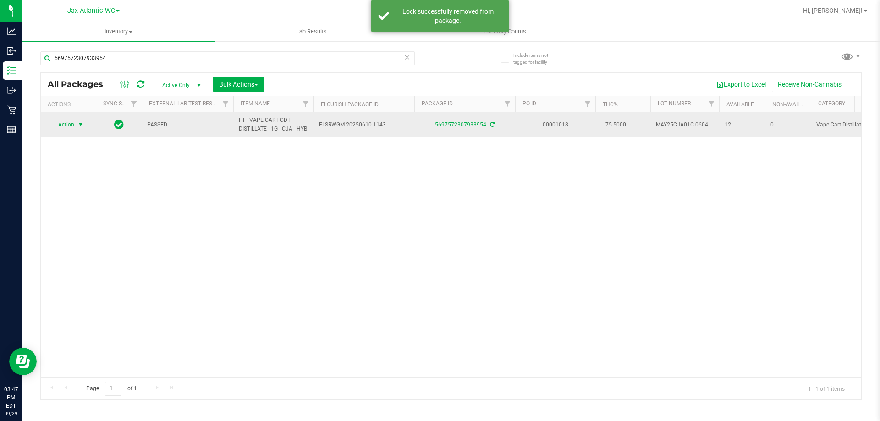
click at [65, 124] on span "Action" at bounding box center [62, 124] width 25 height 13
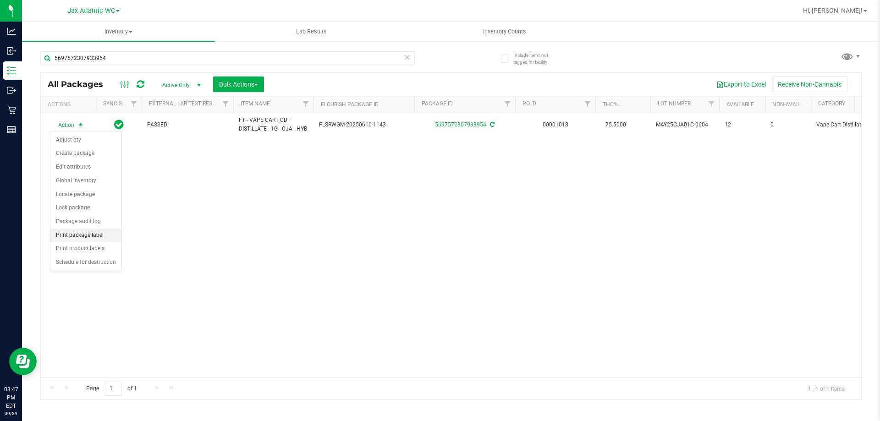
click at [74, 236] on li "Print package label" at bounding box center [85, 236] width 71 height 14
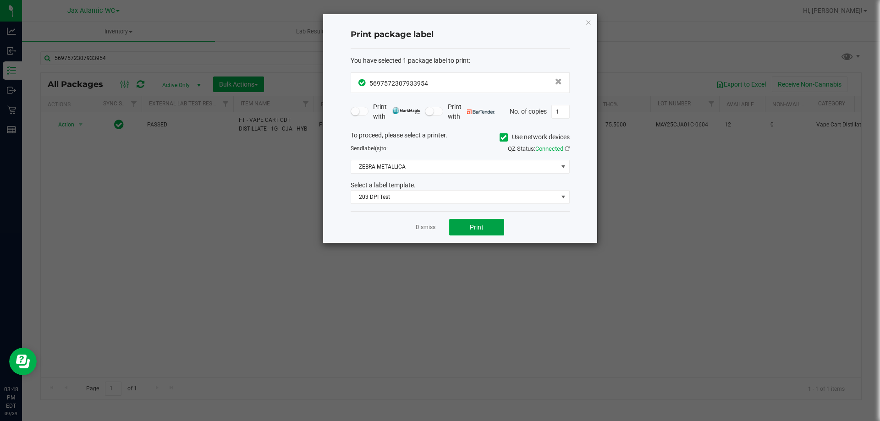
click at [471, 222] on button "Print" at bounding box center [476, 227] width 55 height 16
click at [589, 20] on icon "button" at bounding box center [588, 21] width 6 height 11
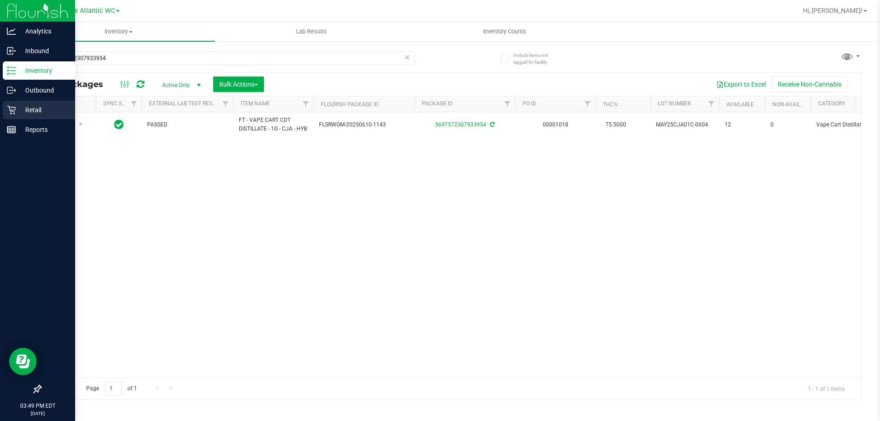
click at [20, 108] on p "Retail" at bounding box center [43, 109] width 55 height 11
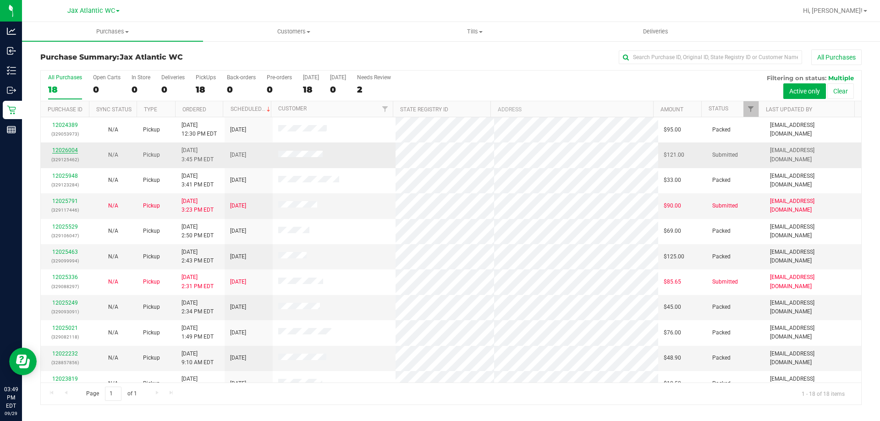
click at [62, 148] on link "12026004" at bounding box center [65, 150] width 26 height 6
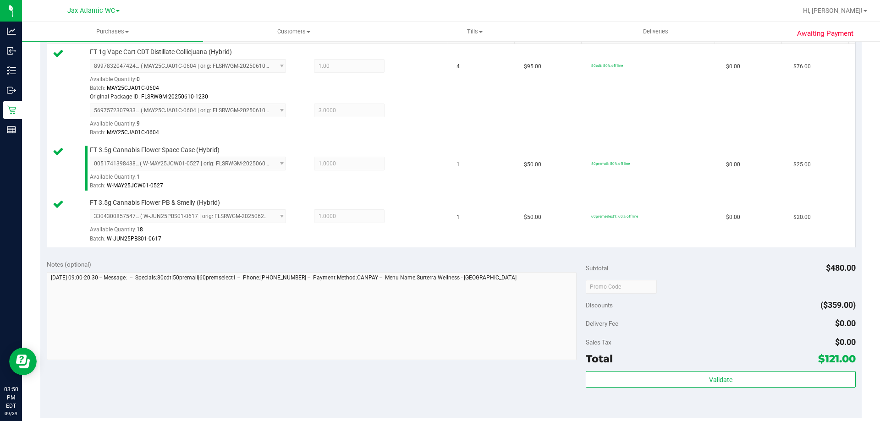
scroll to position [321, 0]
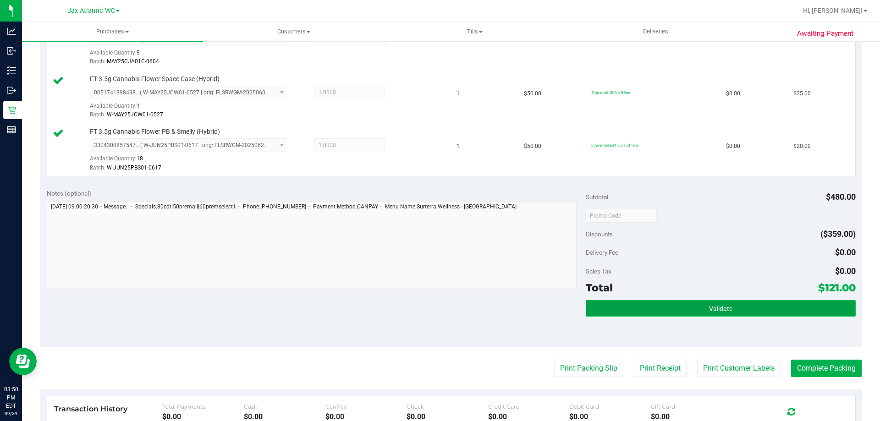
click at [659, 306] on button "Validate" at bounding box center [720, 308] width 269 height 16
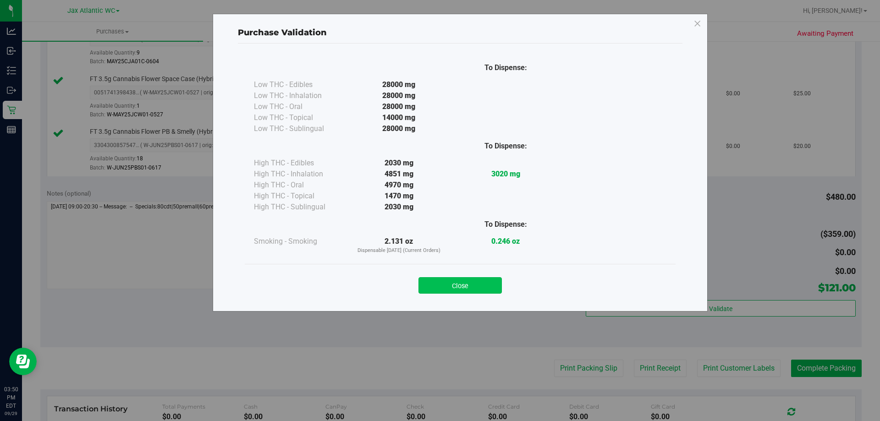
click at [486, 283] on button "Close" at bounding box center [459, 285] width 83 height 16
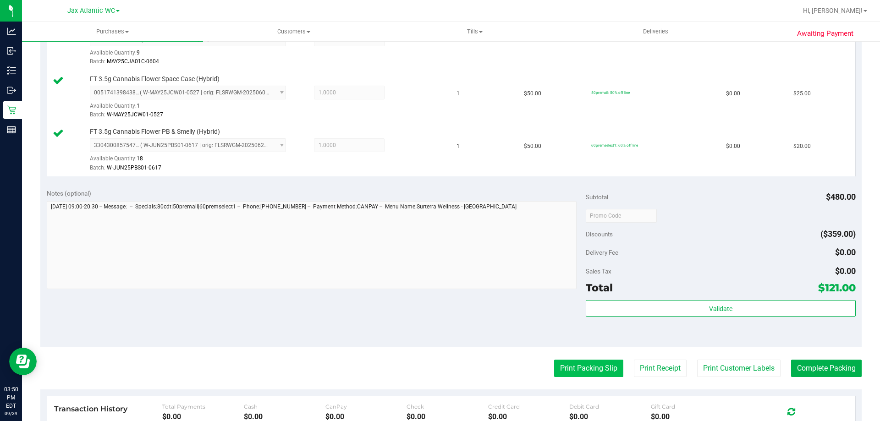
click at [580, 371] on button "Print Packing Slip" at bounding box center [588, 368] width 69 height 17
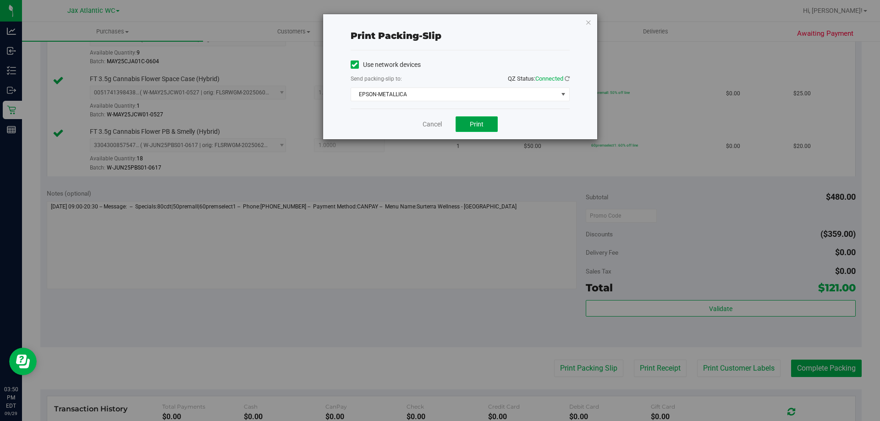
click at [463, 126] on button "Print" at bounding box center [477, 124] width 42 height 16
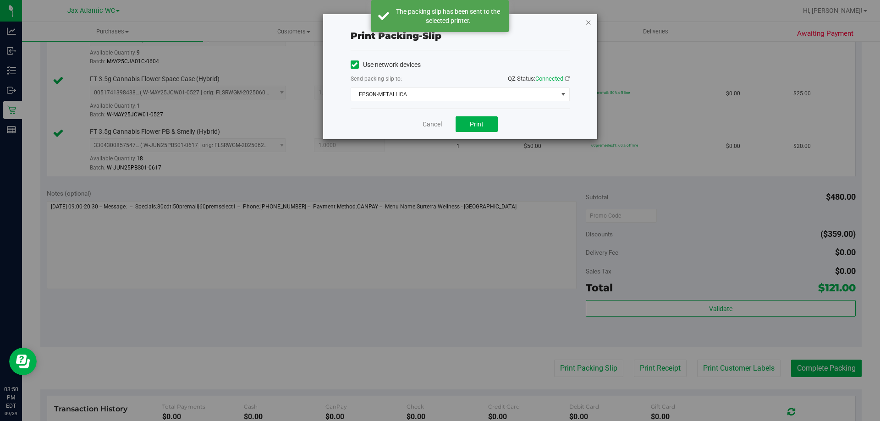
click at [588, 24] on icon "button" at bounding box center [588, 21] width 6 height 11
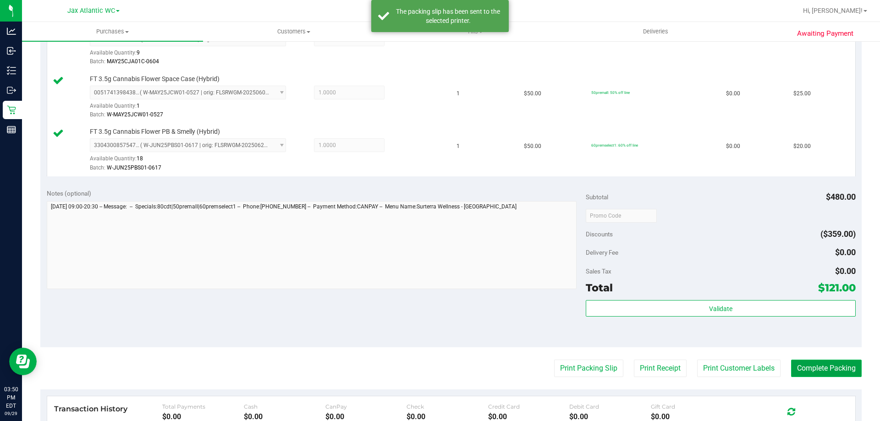
click at [803, 368] on button "Complete Packing" at bounding box center [826, 368] width 71 height 17
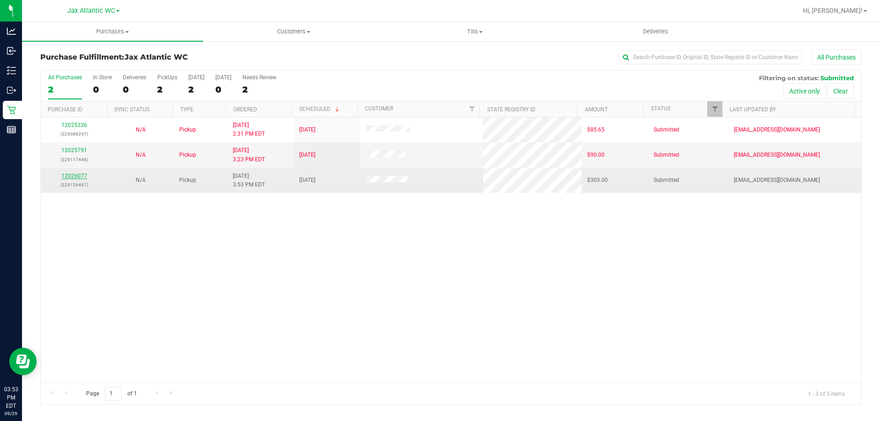
click at [82, 177] on link "12026077" at bounding box center [74, 176] width 26 height 6
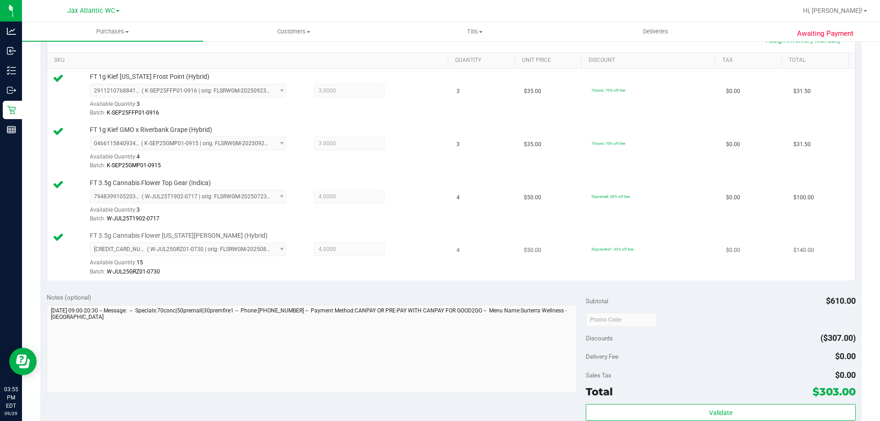
scroll to position [229, 0]
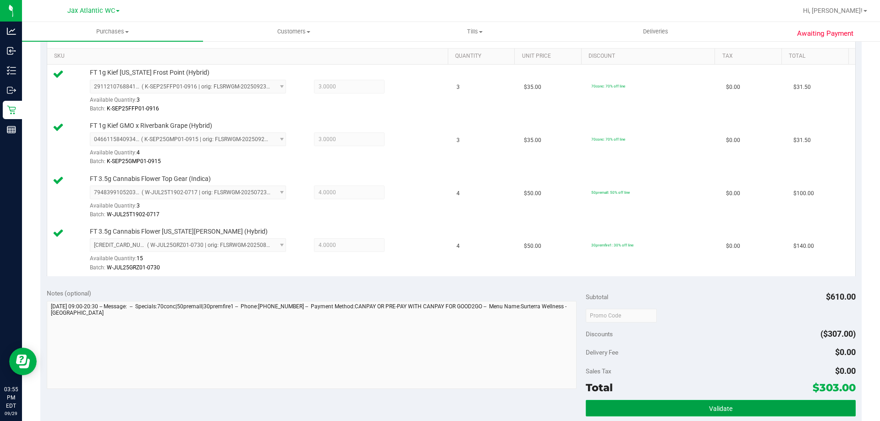
click at [655, 411] on button "Validate" at bounding box center [720, 408] width 269 height 16
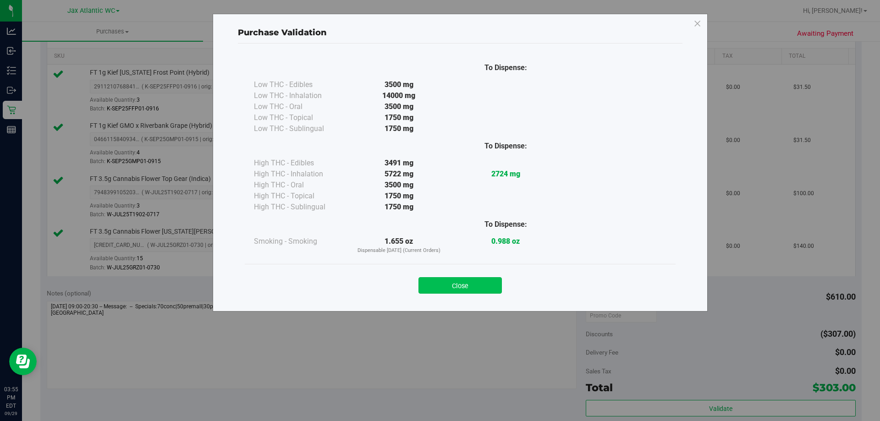
click at [447, 286] on button "Close" at bounding box center [459, 285] width 83 height 16
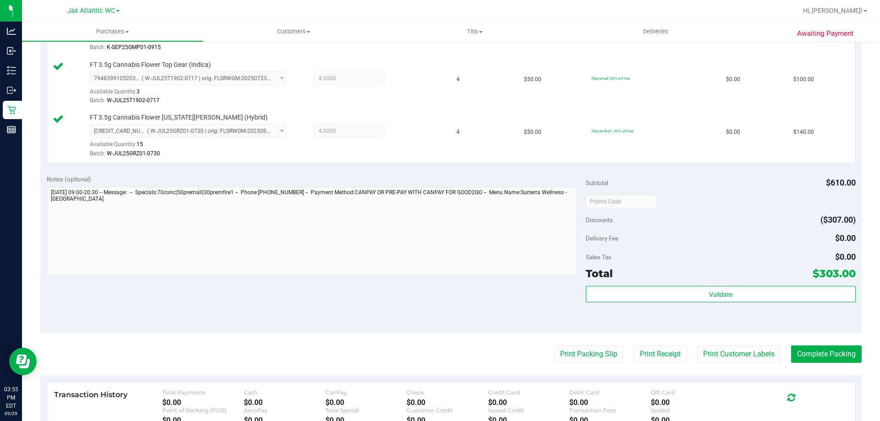
scroll to position [412, 0]
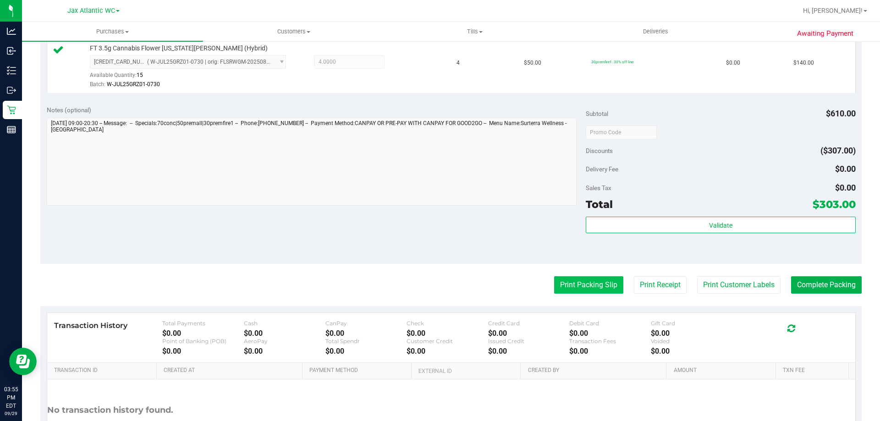
click at [585, 289] on button "Print Packing Slip" at bounding box center [588, 284] width 69 height 17
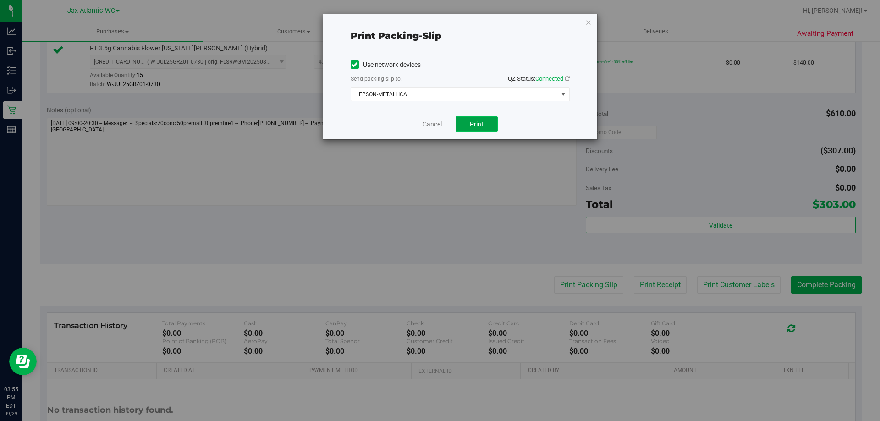
click at [462, 129] on button "Print" at bounding box center [477, 124] width 42 height 16
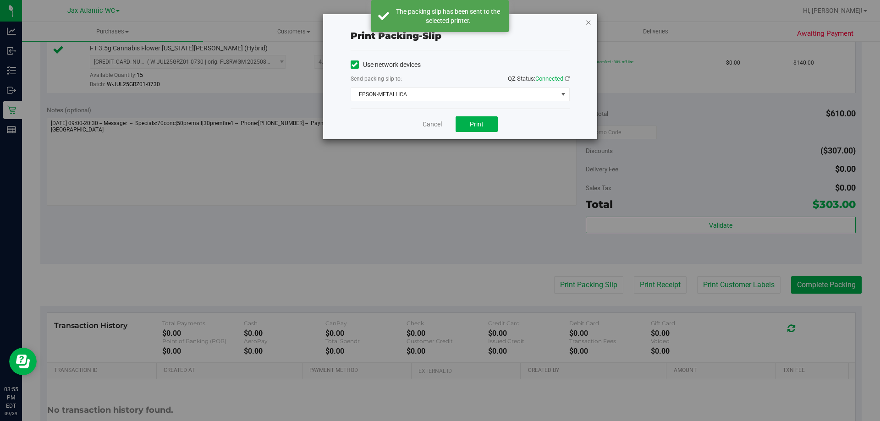
click at [589, 22] on icon "button" at bounding box center [588, 21] width 6 height 11
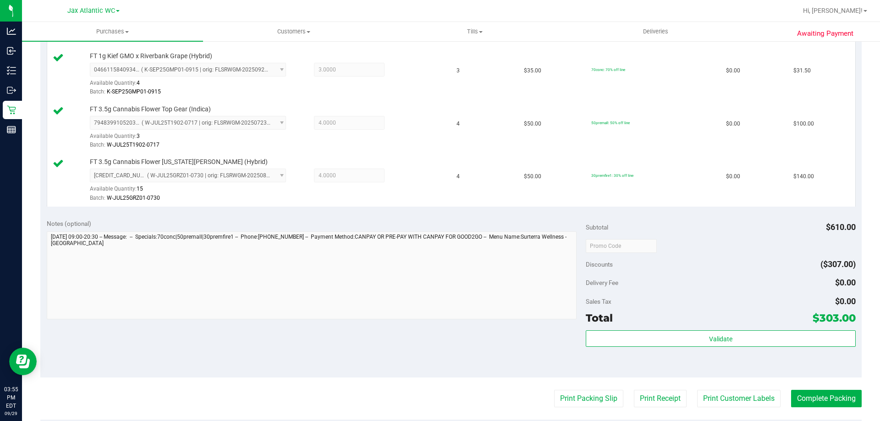
scroll to position [367, 0]
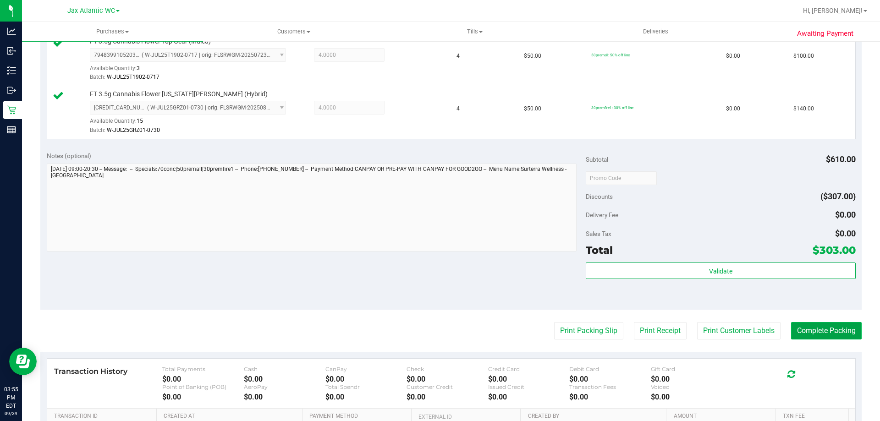
click at [792, 333] on button "Complete Packing" at bounding box center [826, 330] width 71 height 17
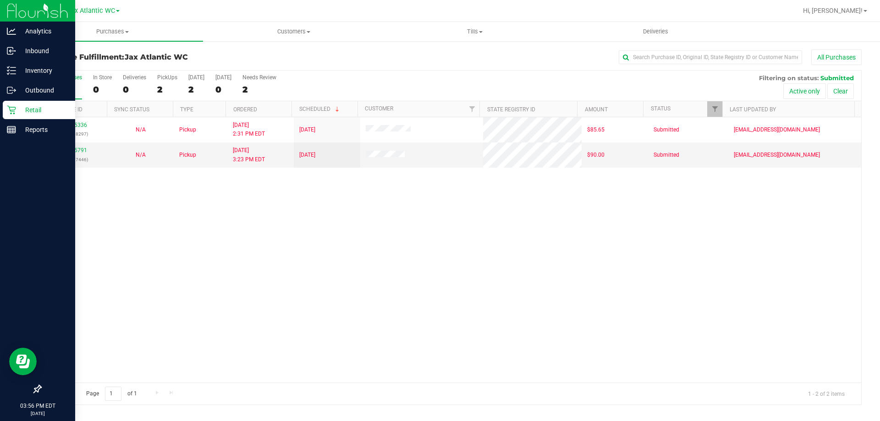
click at [4, 116] on div "Retail" at bounding box center [39, 110] width 72 height 18
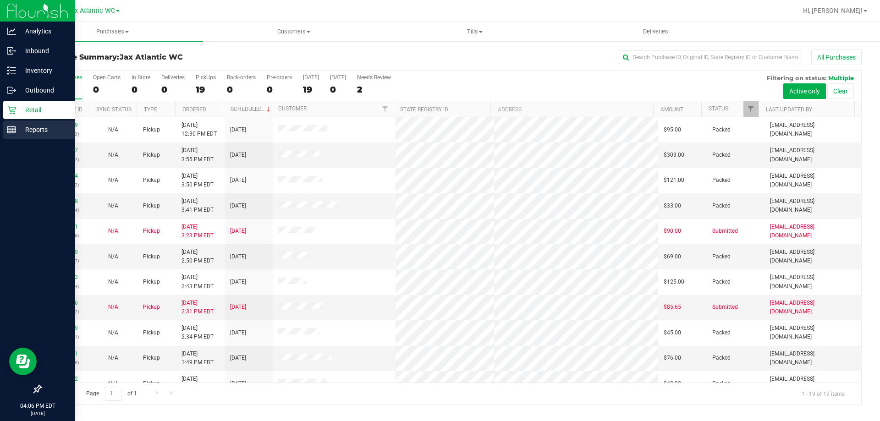
click at [0, 121] on link "Reports" at bounding box center [37, 131] width 75 height 20
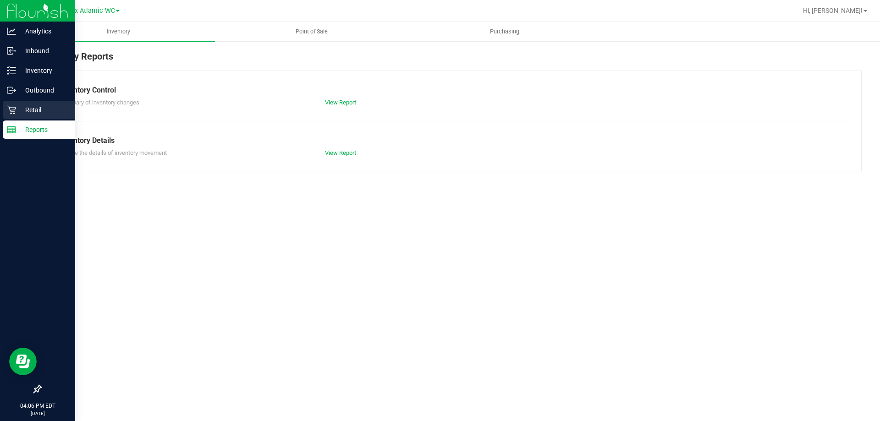
click at [20, 111] on p "Retail" at bounding box center [43, 109] width 55 height 11
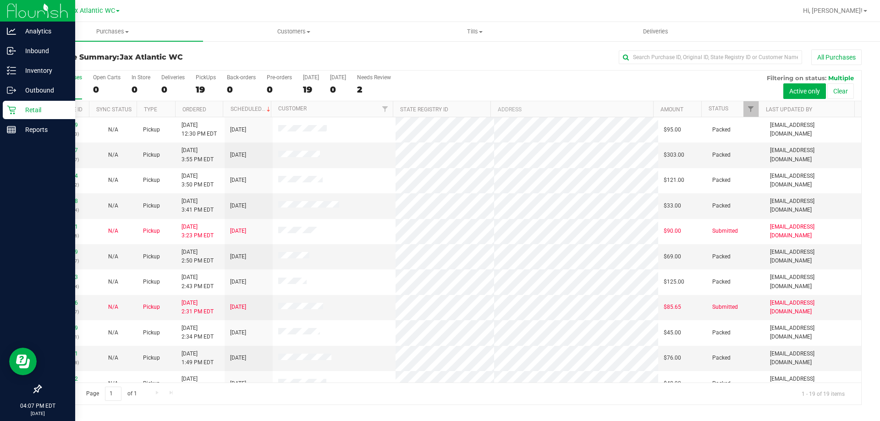
click at [16, 108] on icon at bounding box center [11, 110] width 9 height 9
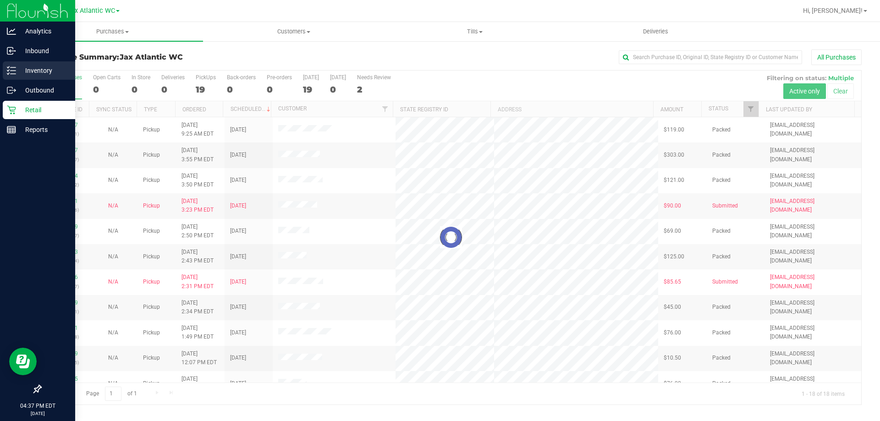
click at [13, 67] on line at bounding box center [13, 67] width 5 height 0
click at [20, 71] on p "Inventory" at bounding box center [43, 70] width 55 height 11
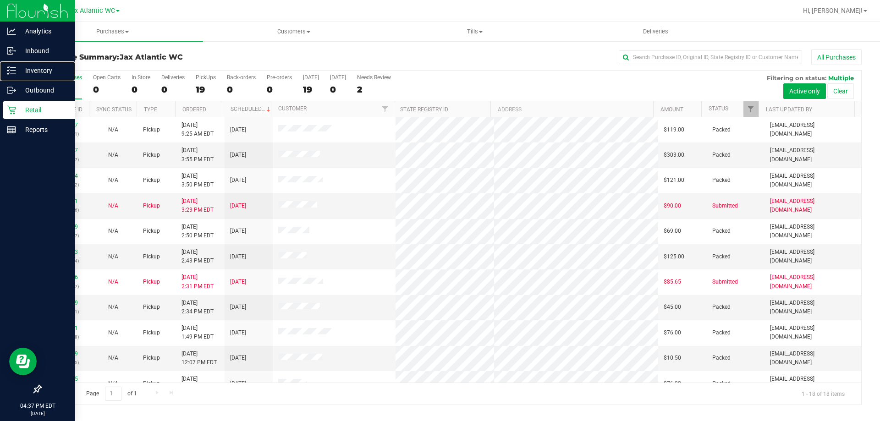
click at [27, 71] on p "Inventory" at bounding box center [43, 70] width 55 height 11
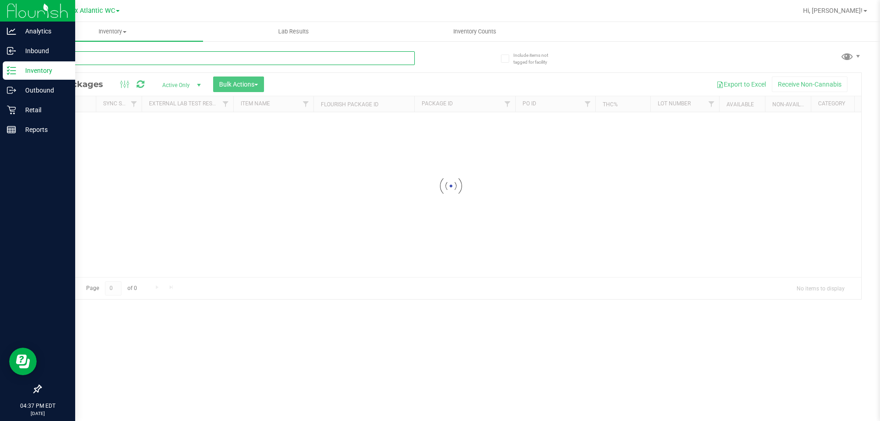
click at [105, 60] on input "text" at bounding box center [227, 58] width 374 height 14
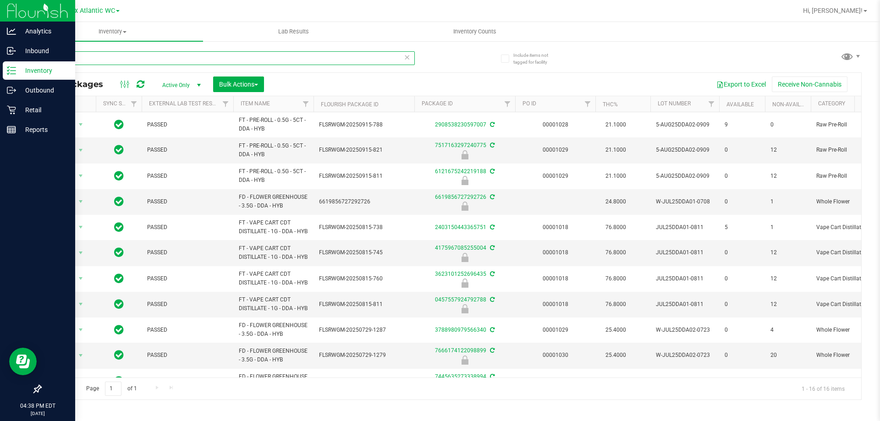
type input "dda"
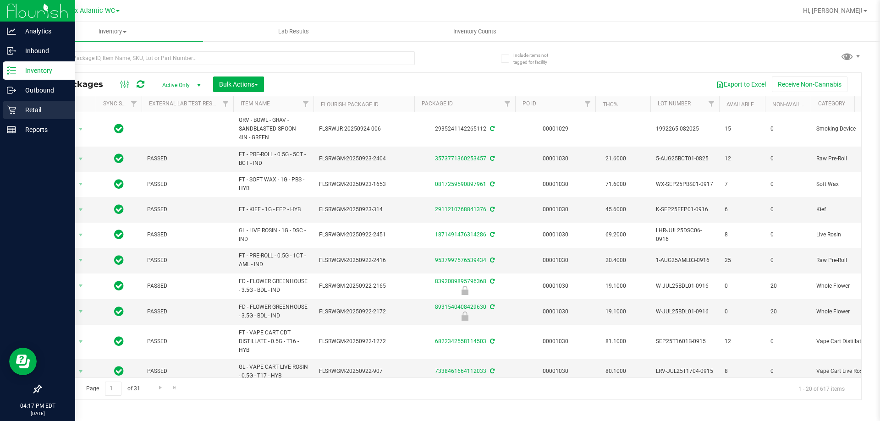
click at [22, 110] on p "Retail" at bounding box center [43, 109] width 55 height 11
